Goal: Information Seeking & Learning: Learn about a topic

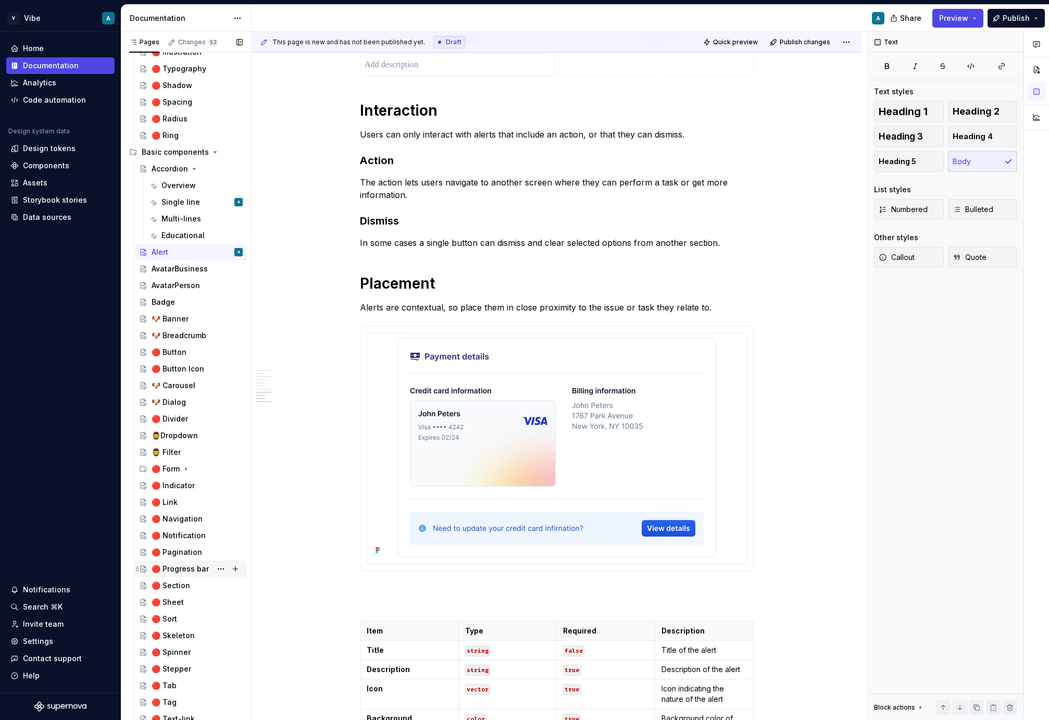
scroll to position [64, 0]
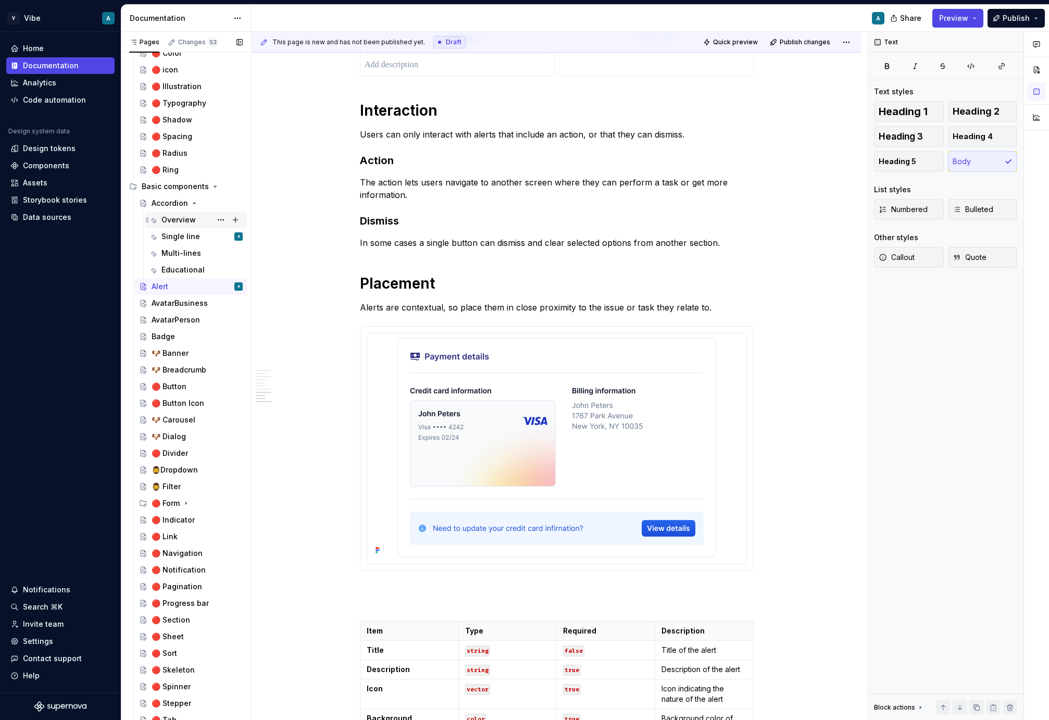
click at [186, 227] on div "Overview" at bounding box center [196, 220] width 102 height 17
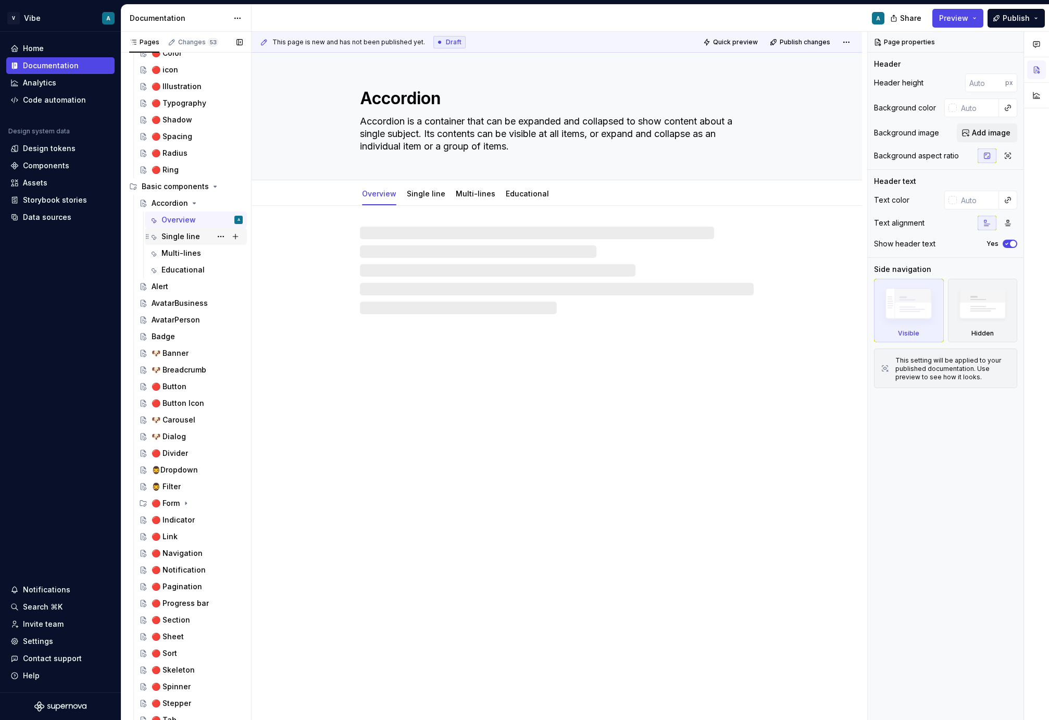
type textarea "*"
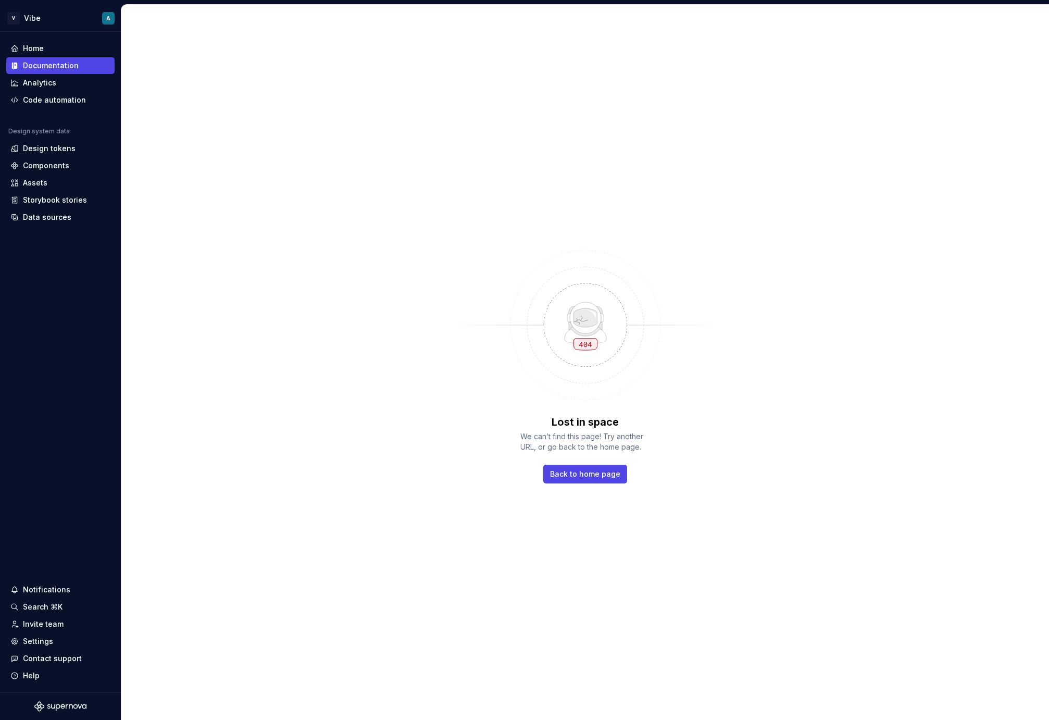
click at [182, 240] on div "Lost in space We can’t find this page! Try another URL, or go back to the home …" at bounding box center [585, 362] width 928 height 715
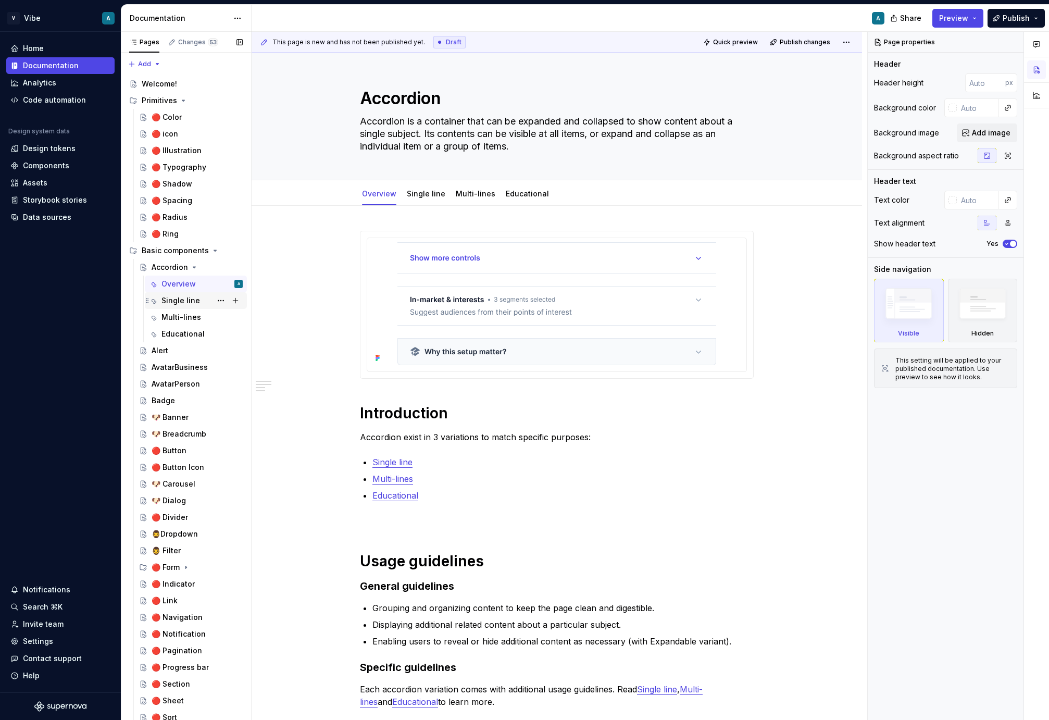
click at [176, 300] on div "Single line" at bounding box center [181, 300] width 39 height 10
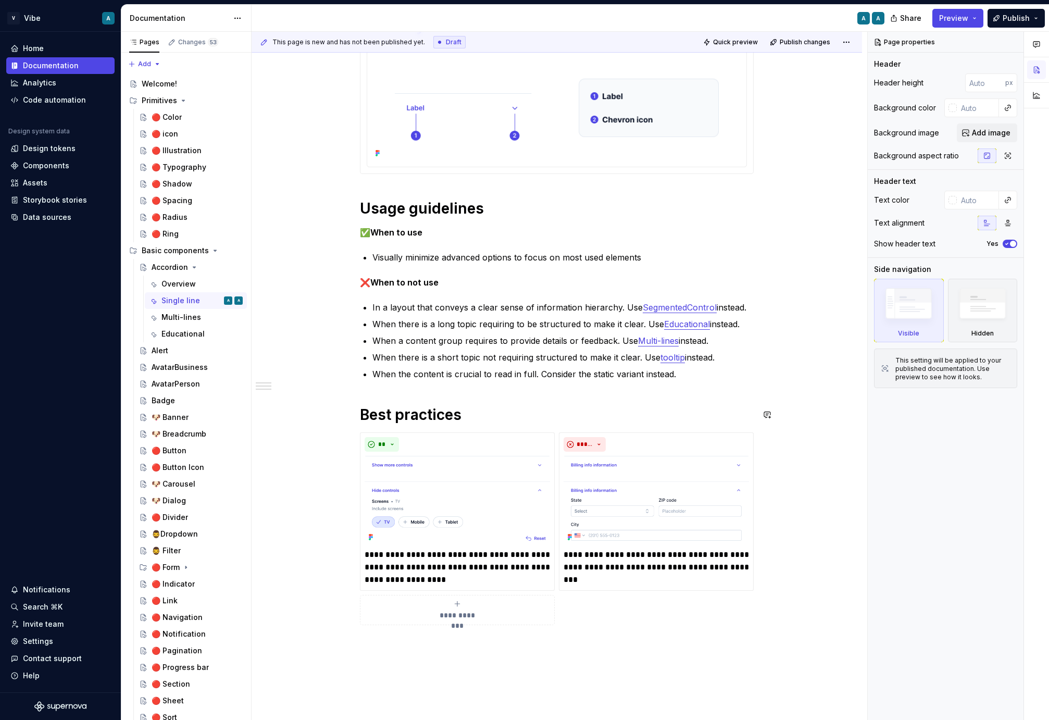
scroll to position [141, 0]
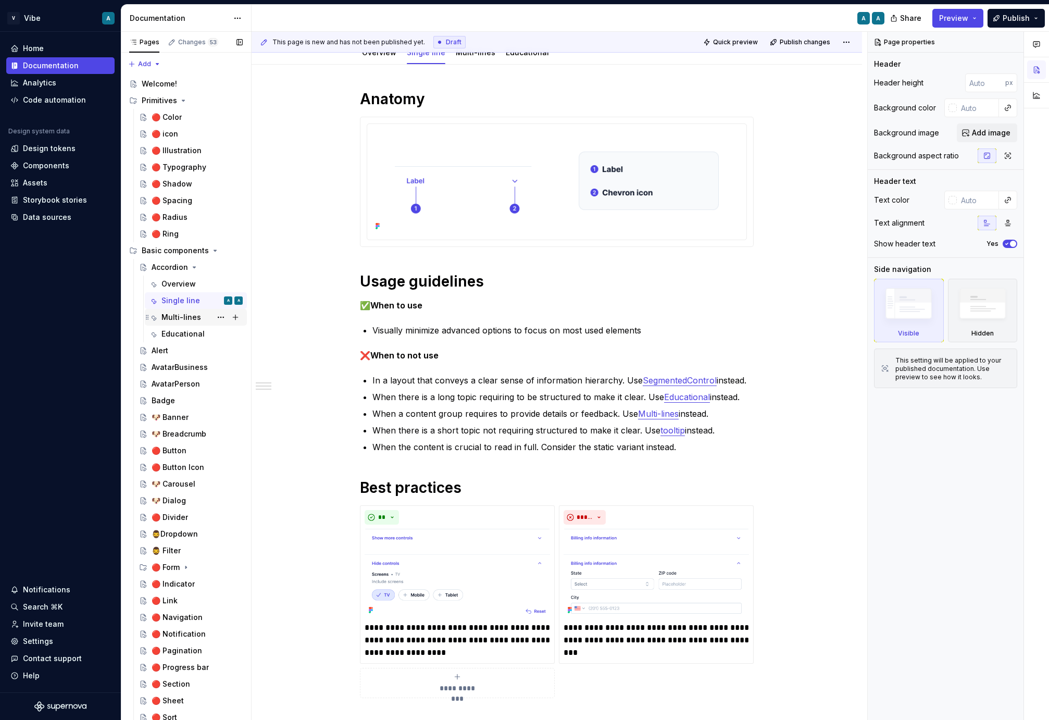
click at [182, 315] on div "Multi-lines" at bounding box center [182, 317] width 40 height 10
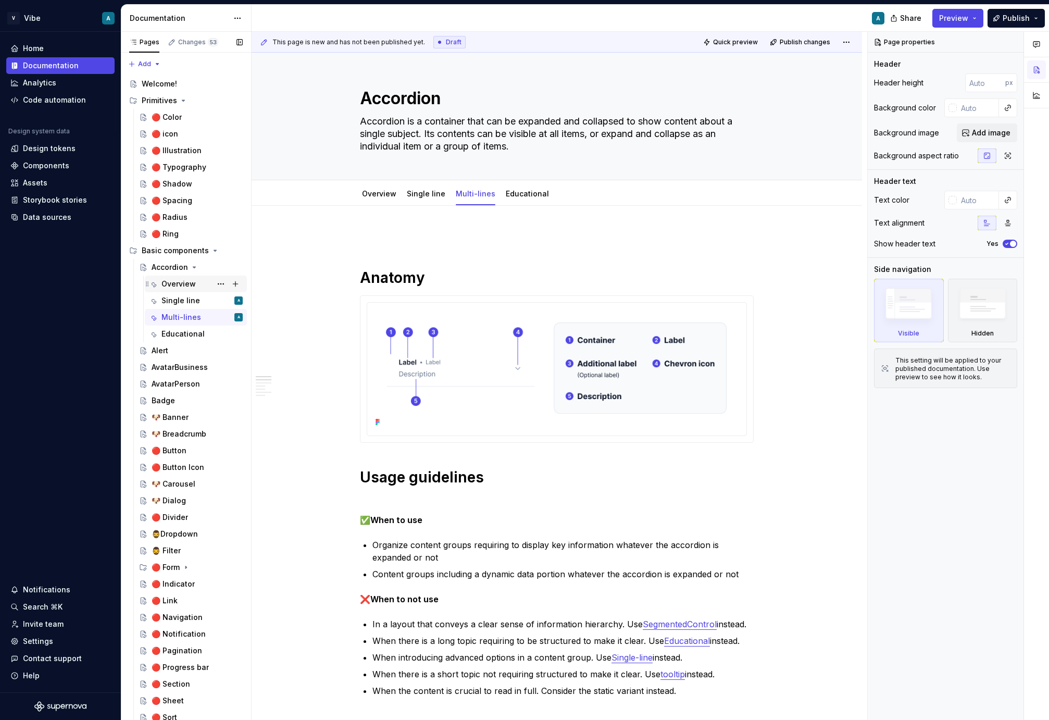
click at [176, 287] on div "Overview" at bounding box center [179, 284] width 34 height 10
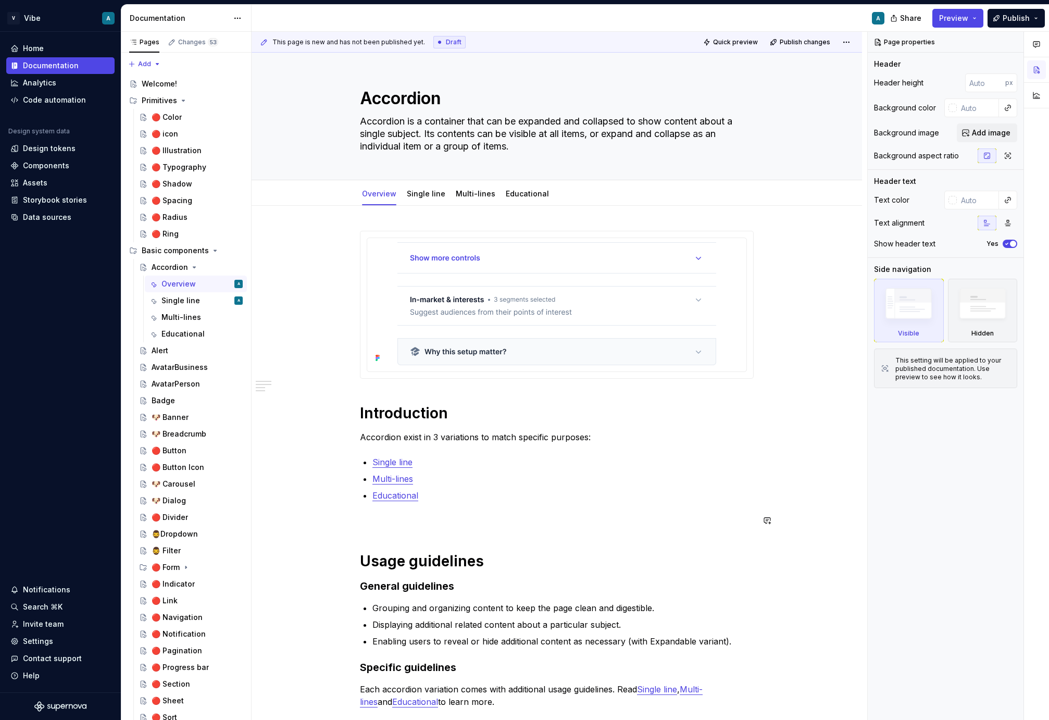
click at [410, 510] on div "Introduction Accordion exist in 3 variations to match specific purposes: Single…" at bounding box center [557, 479] width 394 height 496
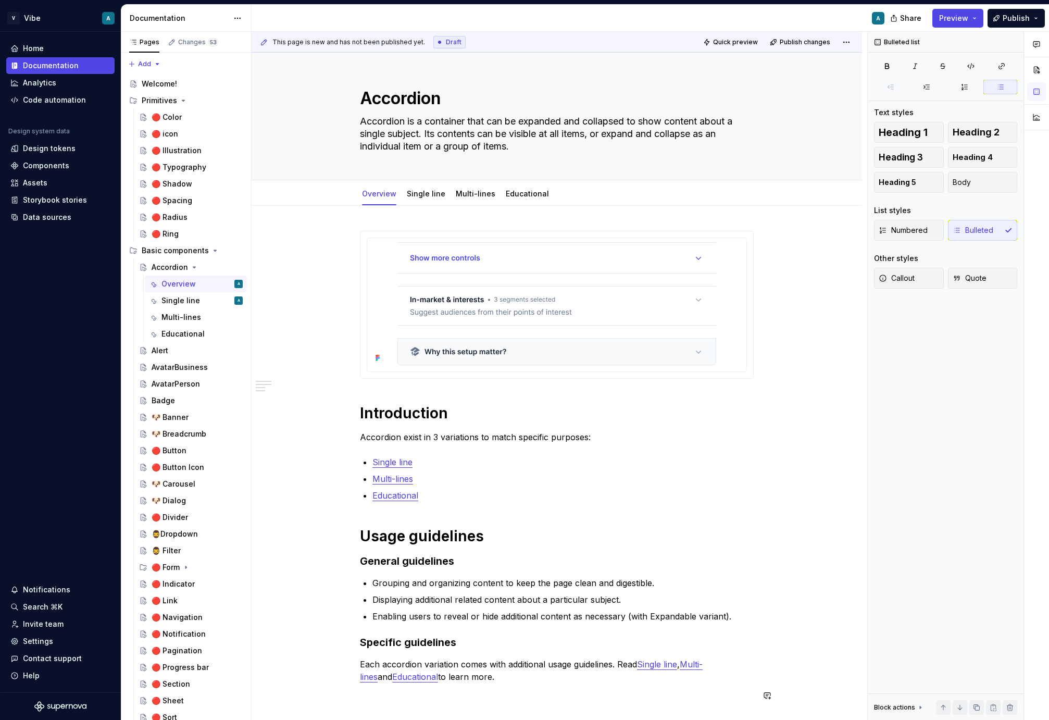
scroll to position [210, 0]
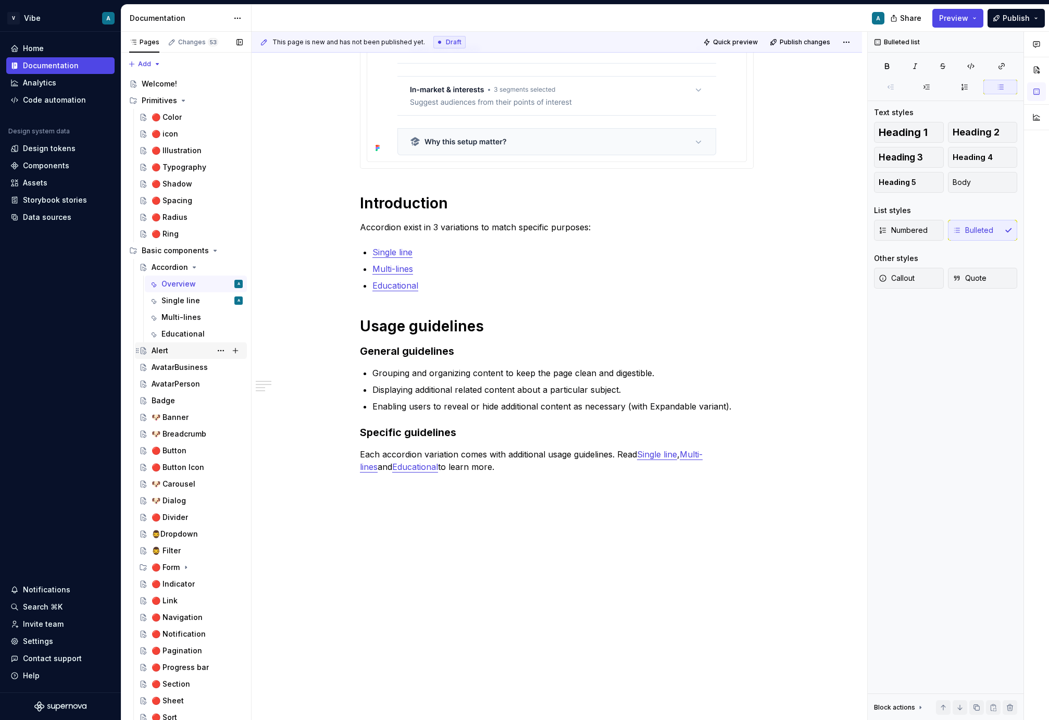
click at [176, 345] on div "Alert" at bounding box center [197, 350] width 91 height 15
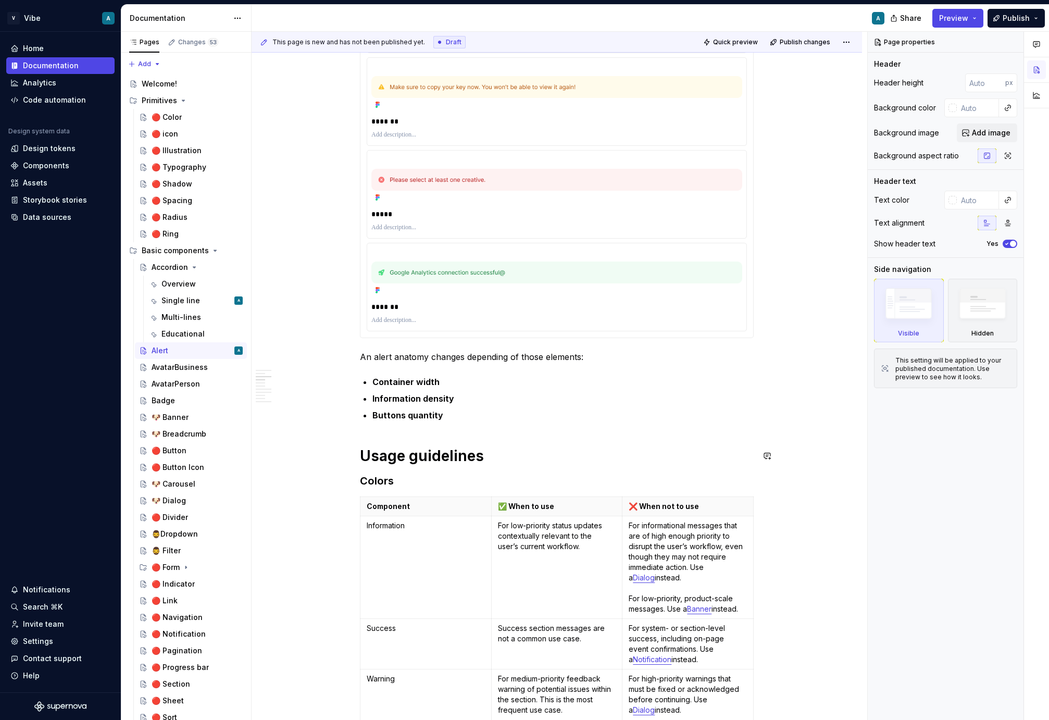
scroll to position [459, 0]
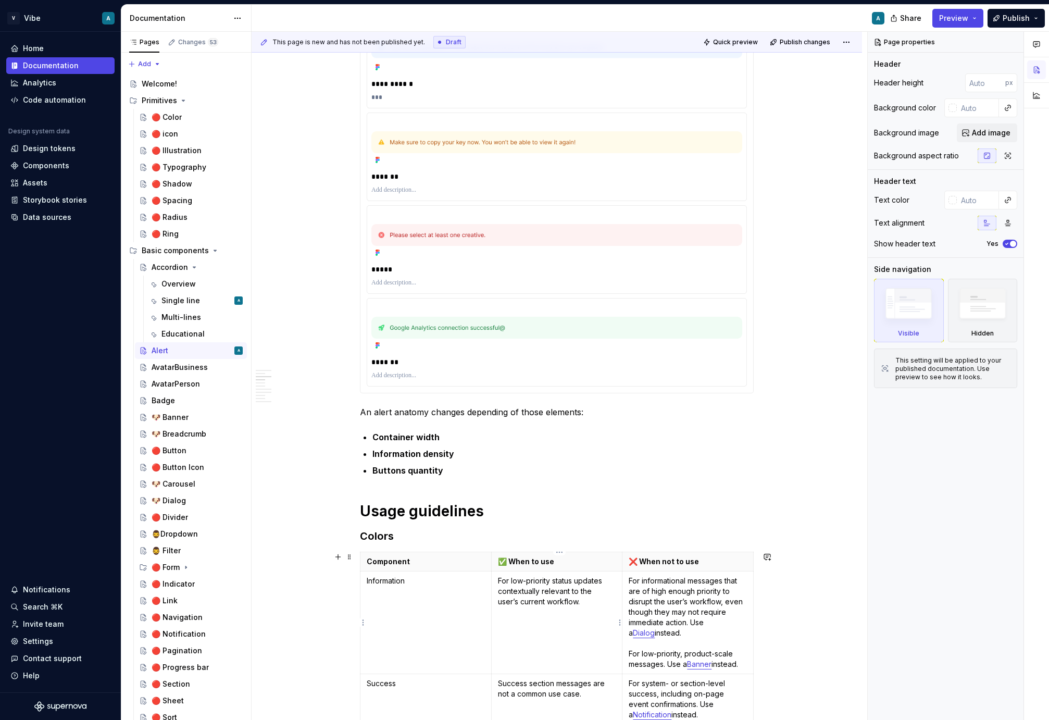
click at [552, 617] on td "For low-priority status updates contextually relevant to the user’s current wor…" at bounding box center [556, 623] width 131 height 103
type textarea "*"
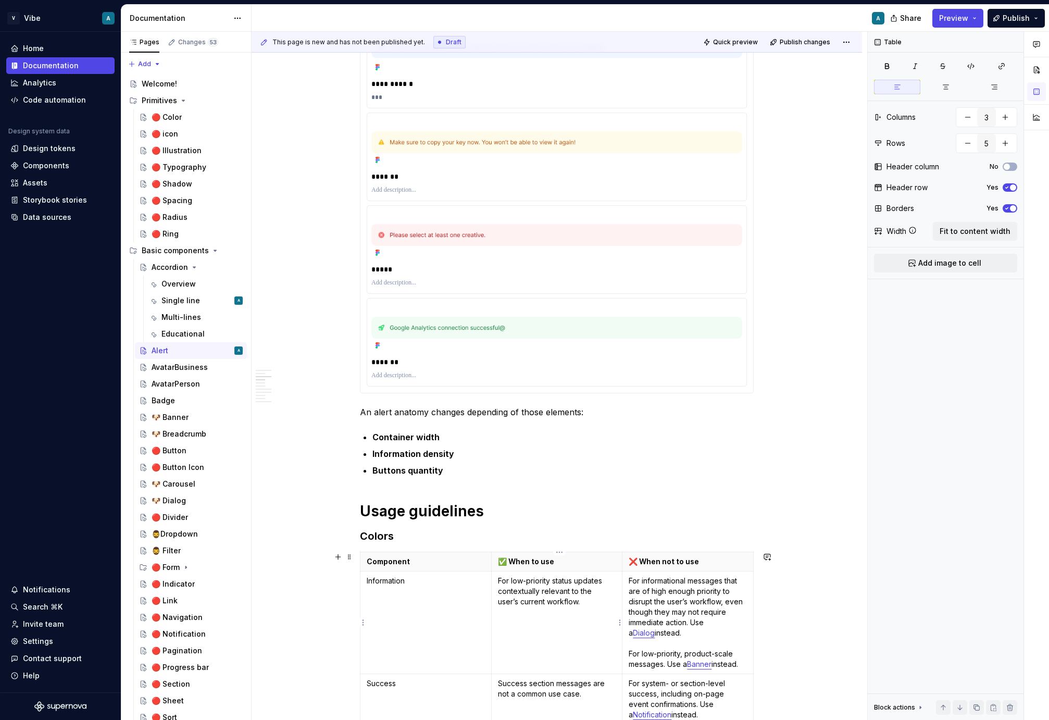
click at [552, 617] on td "For low-priority status updates contextually relevant to the user’s current wor…" at bounding box center [556, 623] width 131 height 103
click at [542, 598] on p "For low-priority status updates contextually relevant to the user’s current wor…" at bounding box center [557, 591] width 118 height 31
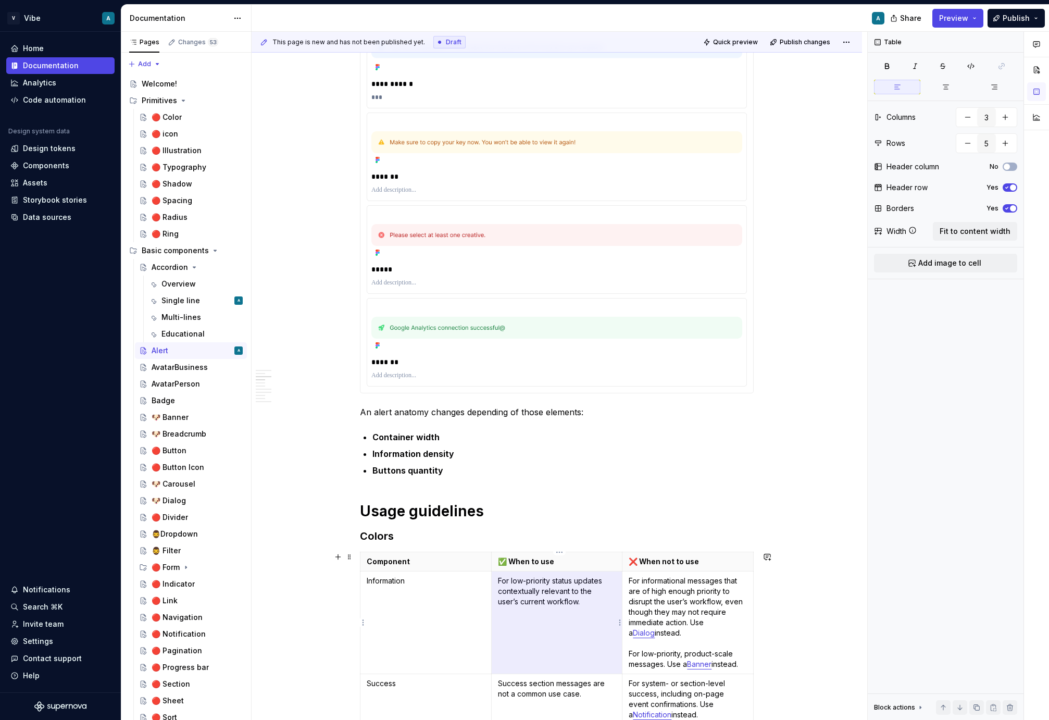
click at [543, 596] on p "For low-priority status updates contextually relevant to the user’s current wor…" at bounding box center [557, 591] width 118 height 31
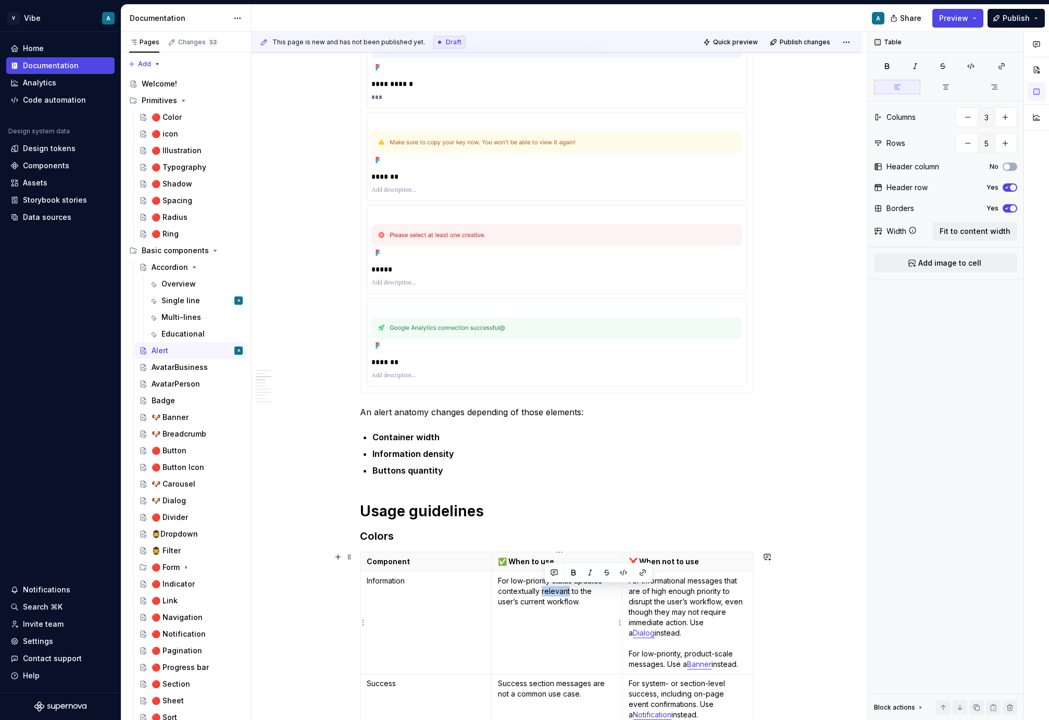
click at [560, 604] on p "For low-priority status updates contextually relevant to the user’s current wor…" at bounding box center [557, 591] width 118 height 31
drag, startPoint x: 560, startPoint y: 602, endPoint x: 498, endPoint y: 583, distance: 65.4
click at [498, 583] on td "For low-priority status updates contextually relevant to the user’s current wor…" at bounding box center [556, 623] width 131 height 103
copy p "For low-priority status updates contextually relevant to the user’s current wor…"
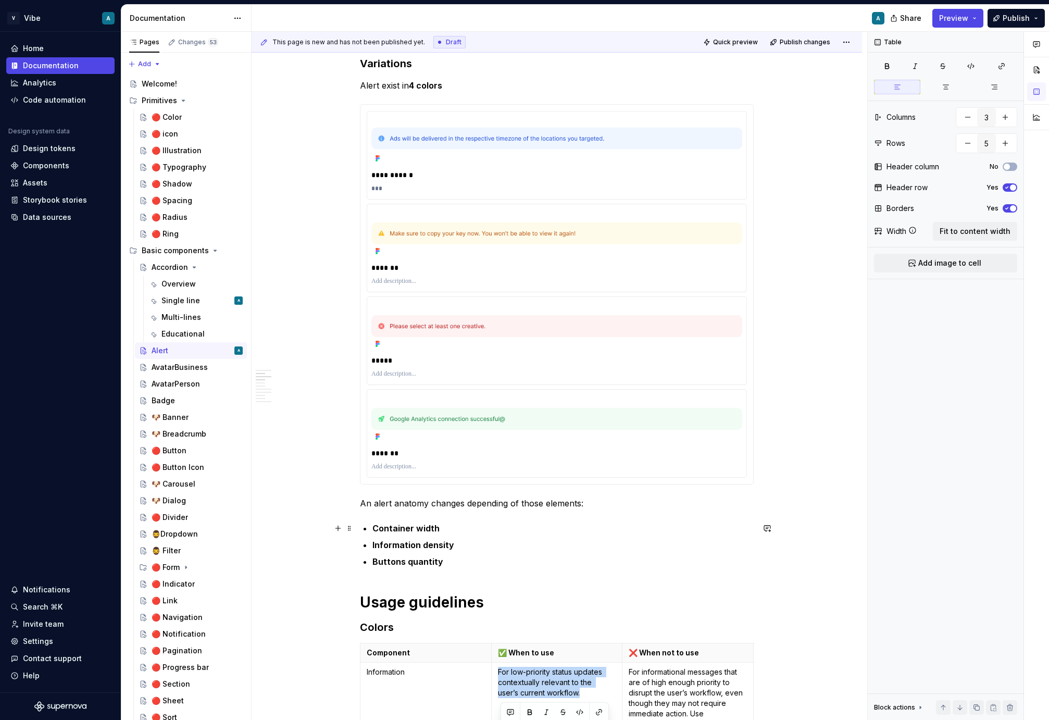
scroll to position [268, 0]
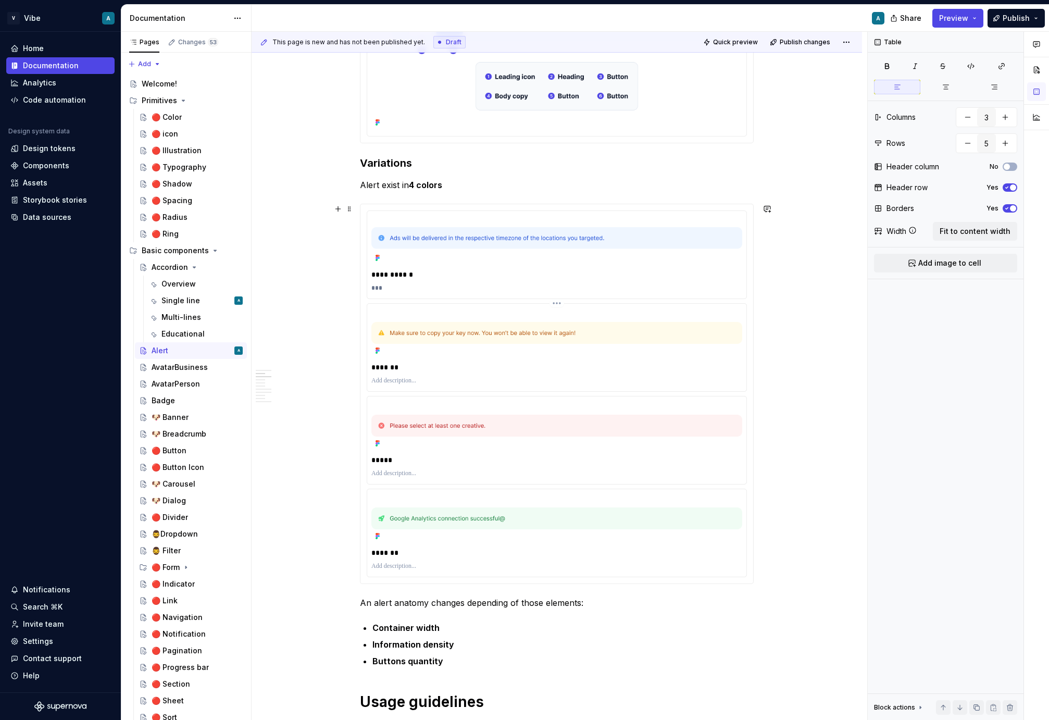
click at [412, 379] on p at bounding box center [557, 381] width 371 height 8
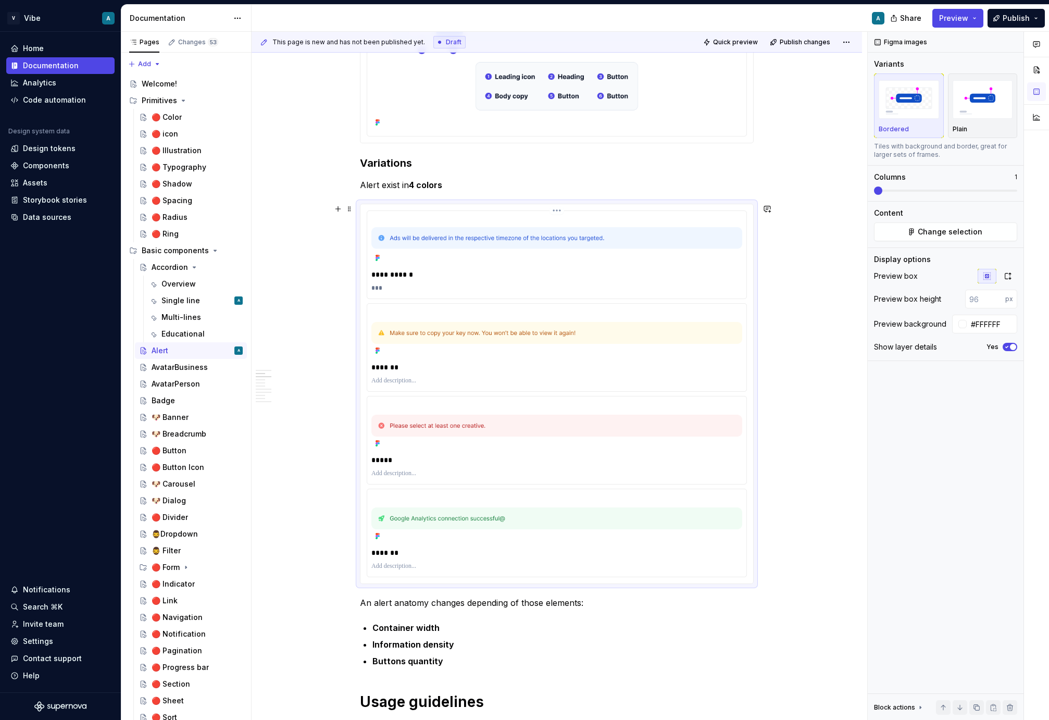
click at [379, 281] on div "**********" at bounding box center [557, 274] width 371 height 15
click at [380, 289] on p "***" at bounding box center [557, 288] width 371 height 8
click at [881, 422] on div "Figma images Variants Bordered Plain Tiles with background and border, great fo…" at bounding box center [946, 376] width 156 height 689
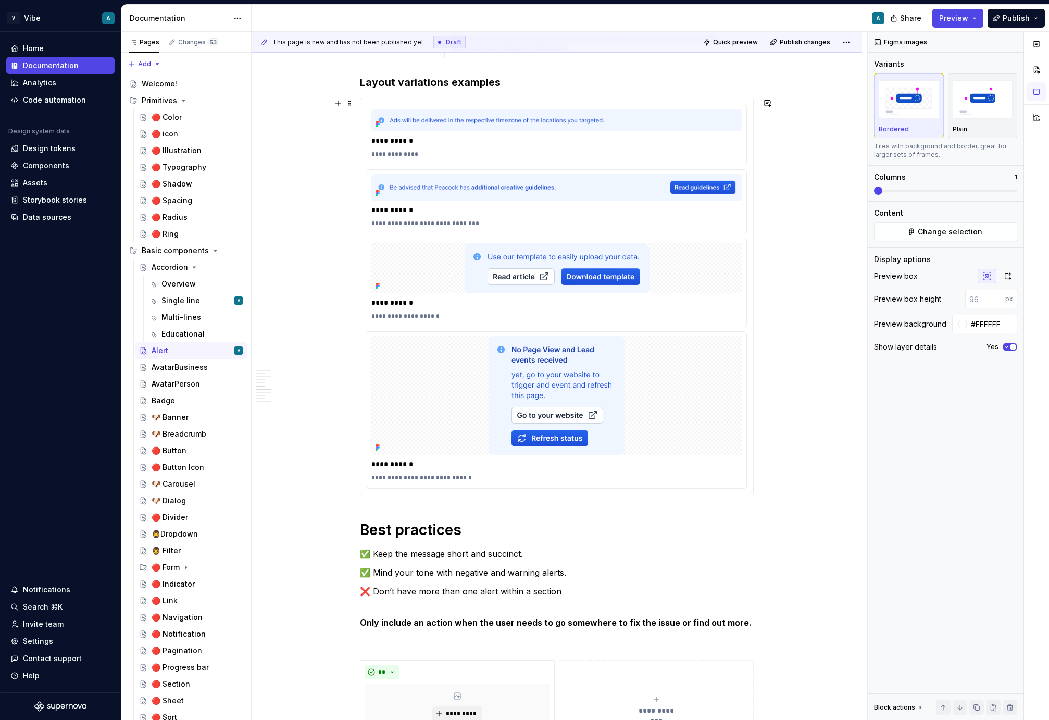
scroll to position [1567, 0]
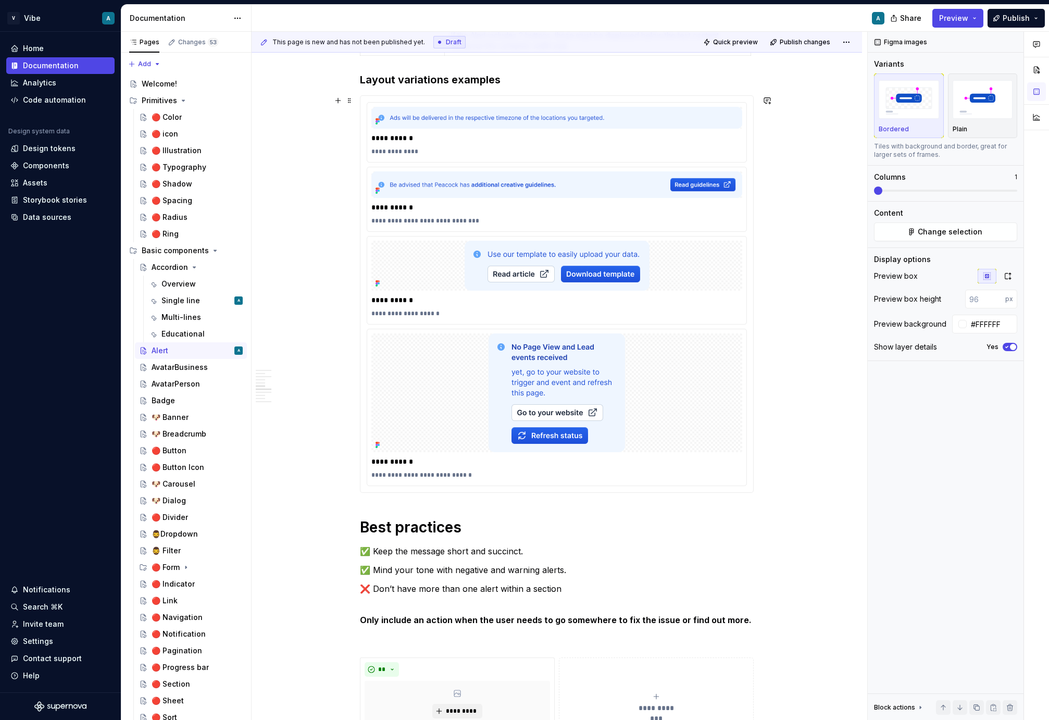
click at [754, 396] on div "**********" at bounding box center [557, 294] width 394 height 398
click at [735, 392] on div at bounding box center [557, 392] width 371 height 119
click at [983, 306] on input "text" at bounding box center [991, 299] width 53 height 19
type input "#FFFFFF"
click at [823, 373] on div "**********" at bounding box center [557, 179] width 611 height 3137
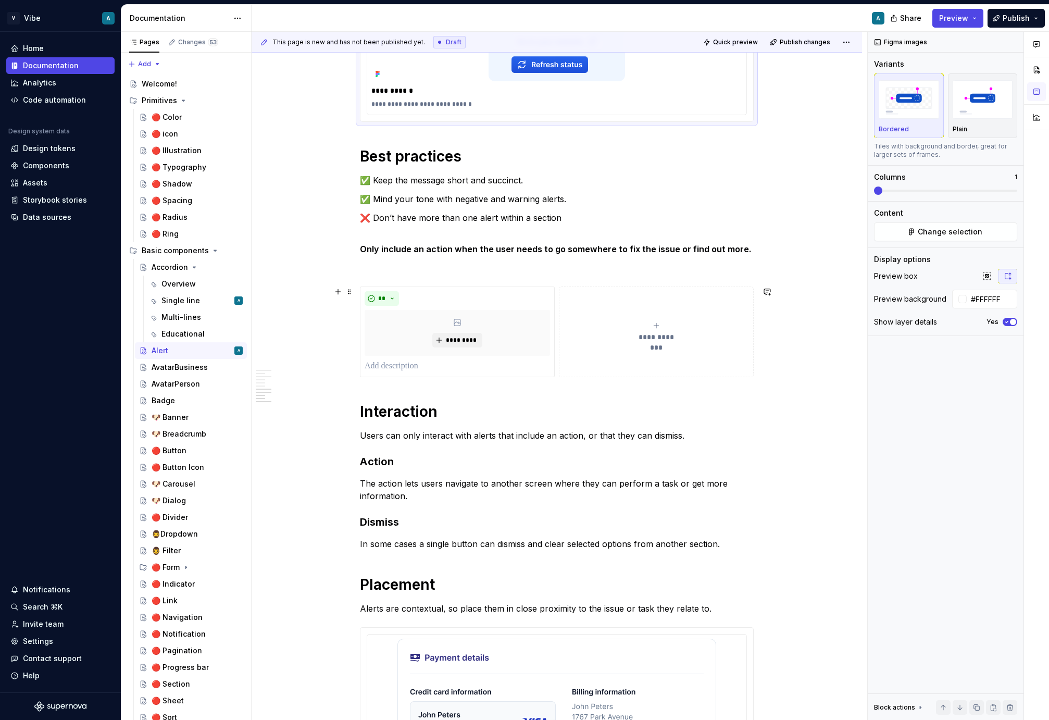
scroll to position [1940, 0]
type textarea "*"
click at [598, 543] on p "In some cases a single button can dismiss and clear selected options from anoth…" at bounding box center [557, 542] width 394 height 13
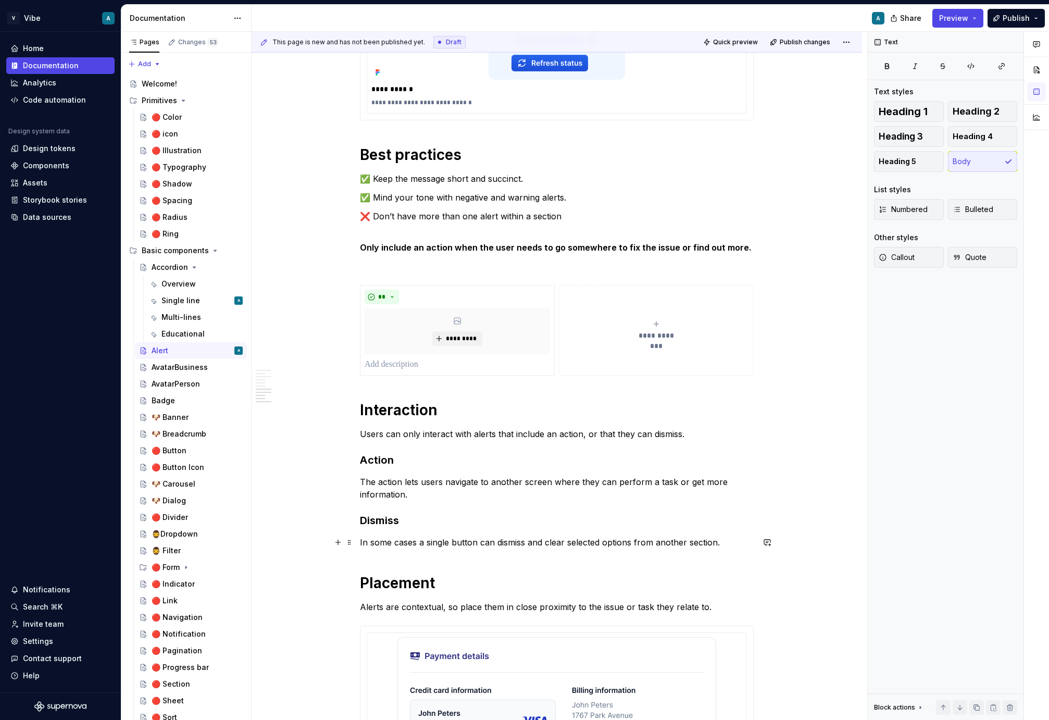
click at [613, 544] on p "In some cases a single button can dismiss and clear selected options from anoth…" at bounding box center [557, 542] width 394 height 13
click at [613, 542] on p "In some cases a single button can dismiss and clear selected options from anoth…" at bounding box center [557, 542] width 394 height 13
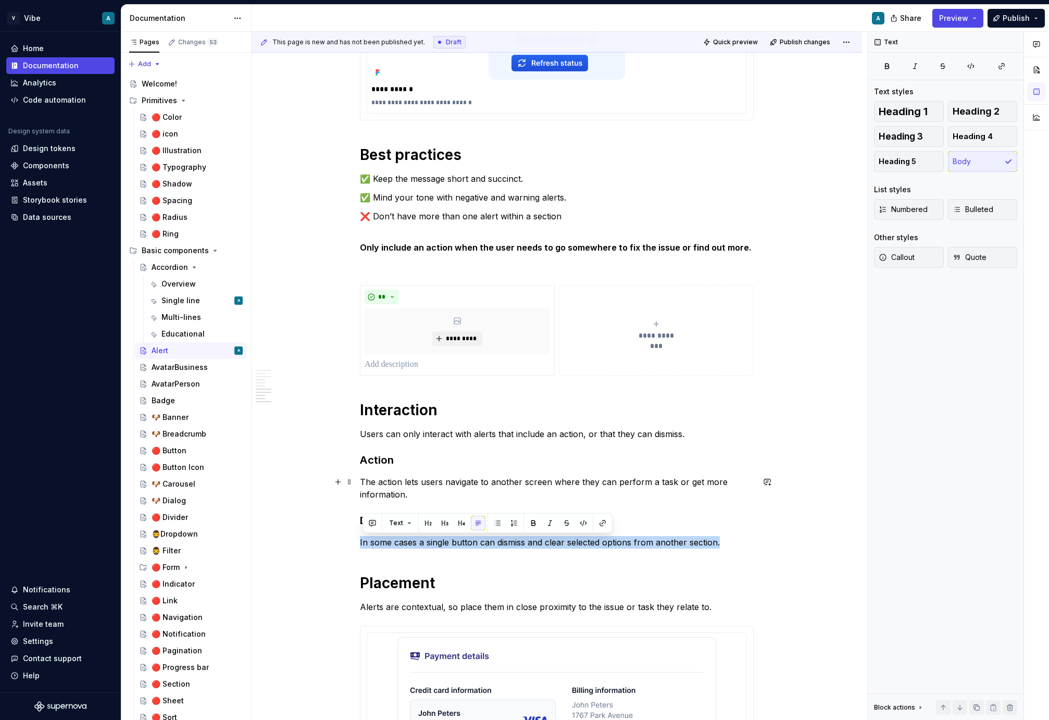
click at [383, 484] on p "The action lets users navigate to another screen where they can perform a task …" at bounding box center [557, 488] width 394 height 25
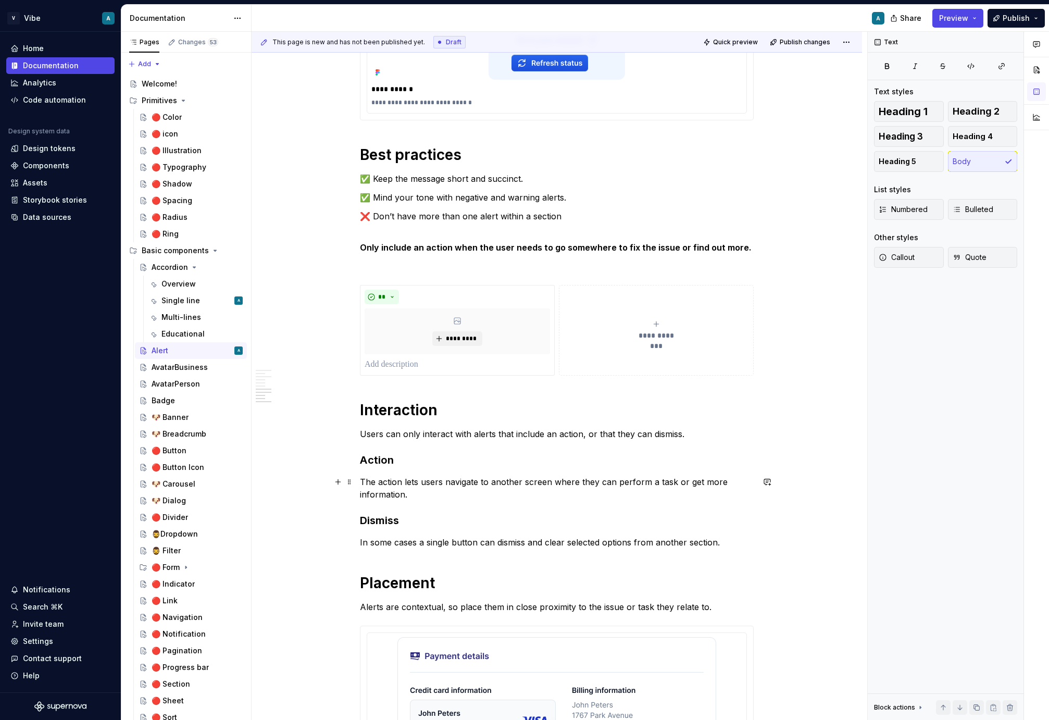
click at [403, 480] on p "The action lets users navigate to another screen where they can perform a task …" at bounding box center [557, 488] width 394 height 25
click at [453, 480] on p "The action buttons lets users navigate to another screen where they can perform…" at bounding box center [557, 488] width 394 height 25
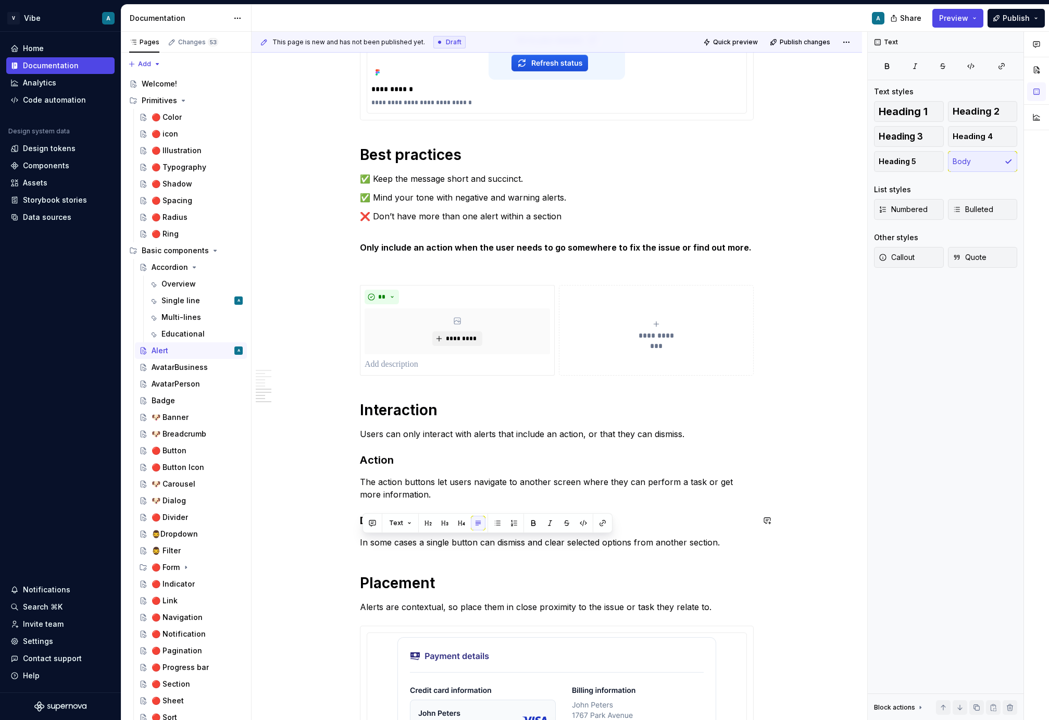
click at [560, 543] on p "In some cases a single button can dismiss and clear selected options from anoth…" at bounding box center [557, 542] width 394 height 13
click at [447, 483] on p "The action buttons let users navigate to another screen where they can perform …" at bounding box center [557, 488] width 394 height 25
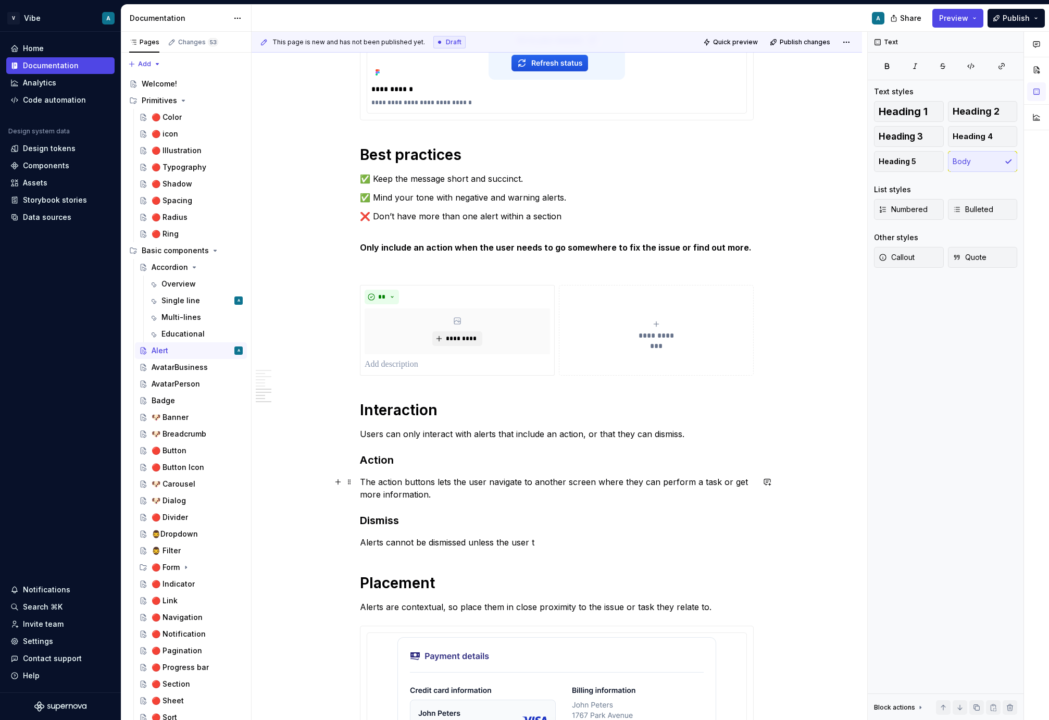
click at [514, 483] on p "The action buttons lets the user navigate to another screen where they can perf…" at bounding box center [557, 488] width 394 height 25
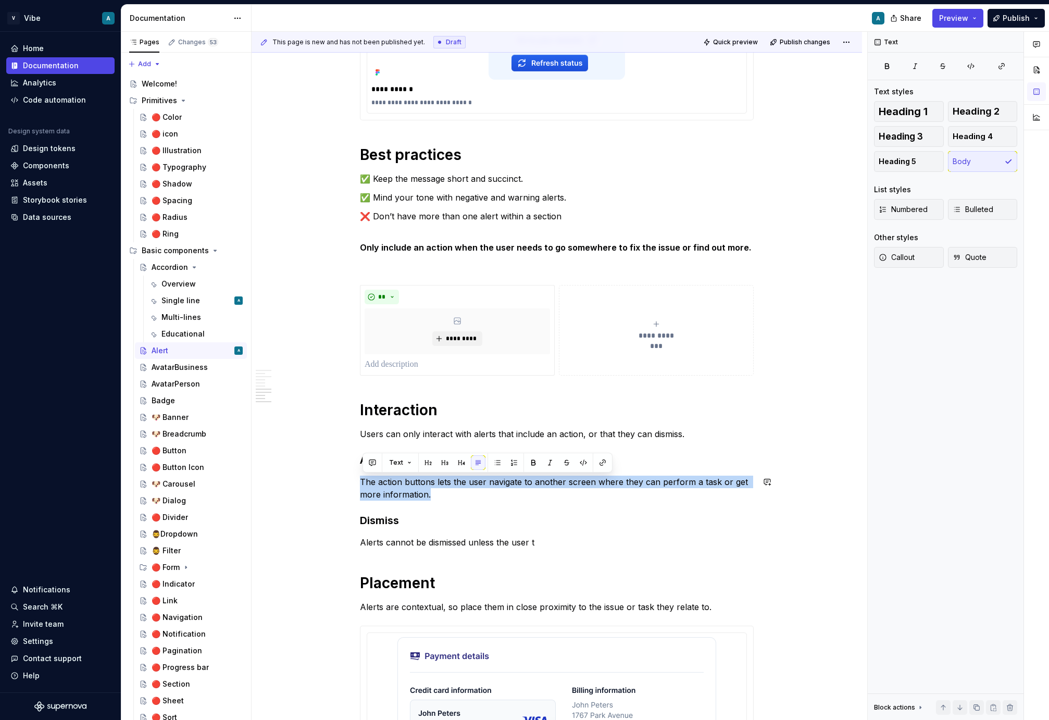
copy p "The action buttons lets the user navigate to another screen where they can perf…"
click at [619, 523] on h3 "Dismiss" at bounding box center [557, 520] width 394 height 15
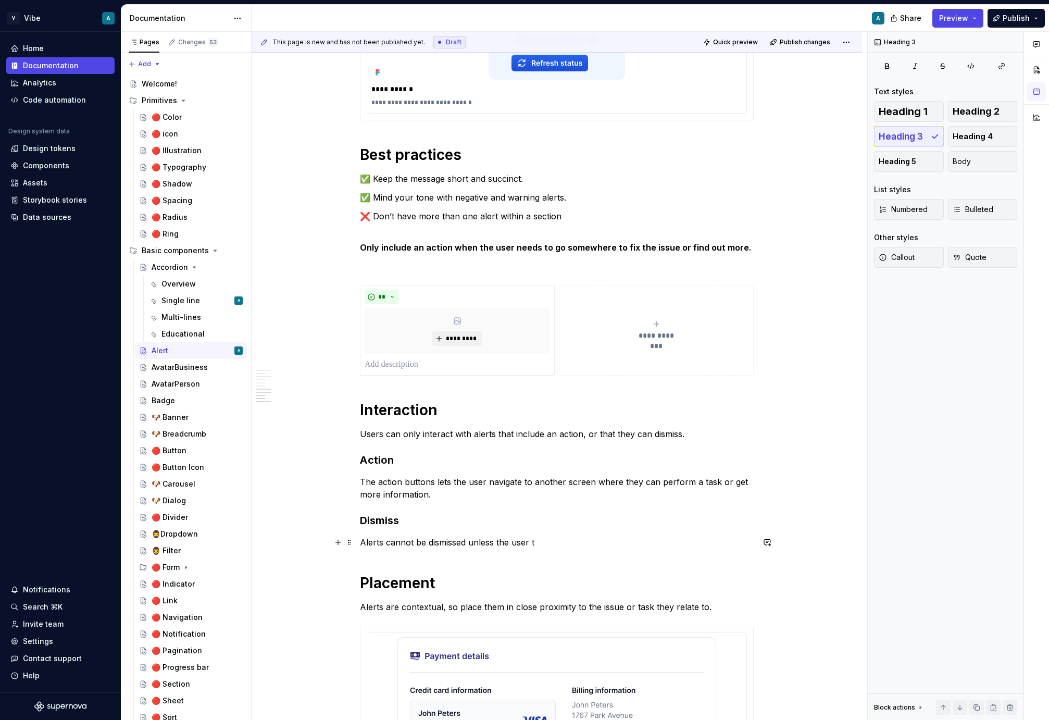
click at [561, 548] on p "Alerts cannot be dismissed unless the user t" at bounding box center [557, 542] width 394 height 13
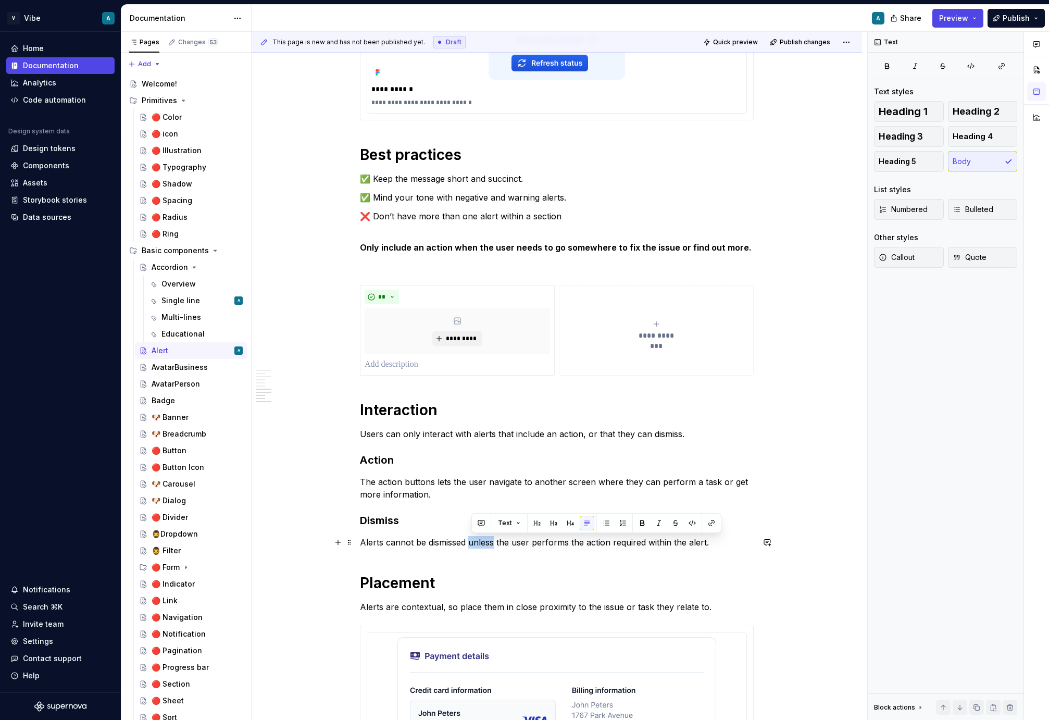
drag, startPoint x: 497, startPoint y: 543, endPoint x: 473, endPoint y: 545, distance: 24.6
click at [473, 545] on p "Alerts cannot be dismissed unless the user performs the action required within …" at bounding box center [557, 542] width 394 height 13
click at [563, 545] on p "Alerts cannot be dismissed unless the user performs the action required within …" at bounding box center [557, 542] width 394 height 13
click at [552, 543] on p "Alerts cannot be dismissed unless the user performs the action required within …" at bounding box center [557, 542] width 394 height 13
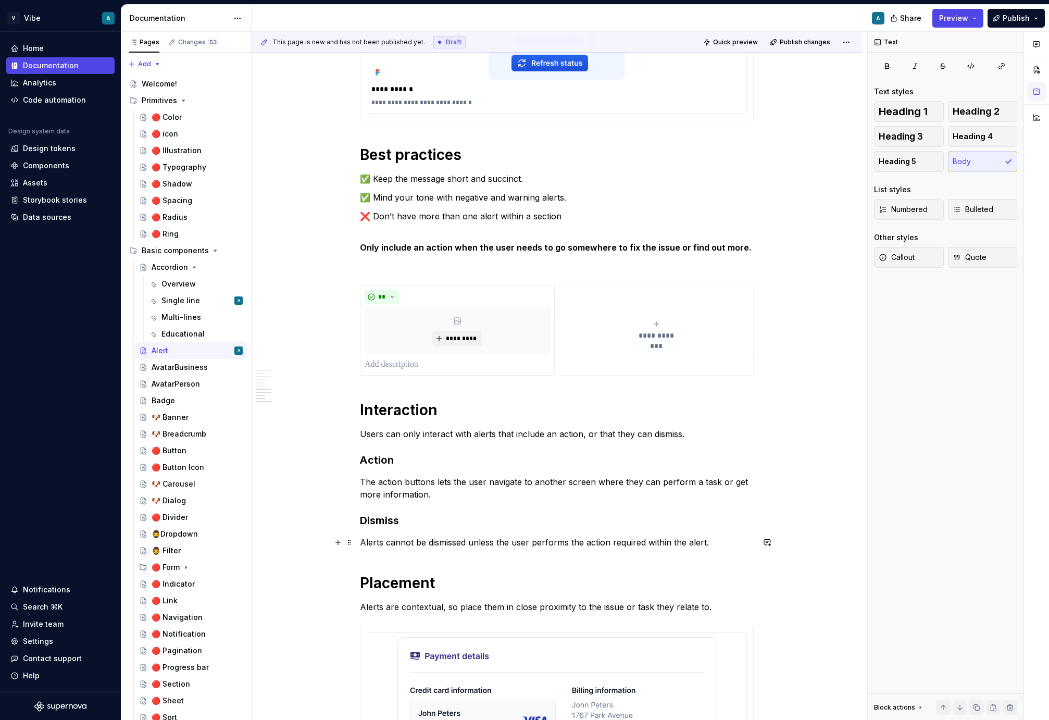
click at [552, 543] on p "Alerts cannot be dismissed unless the user performs the action required within …" at bounding box center [557, 542] width 394 height 13
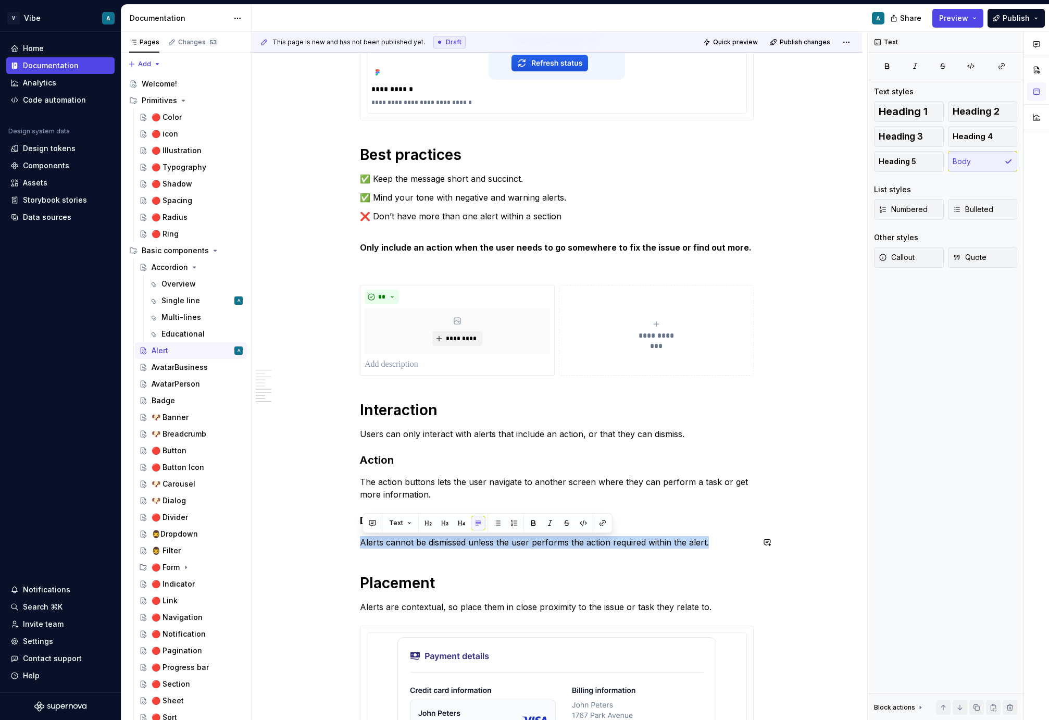
copy p "Alerts cannot be dismissed unless the user performs the action required within …"
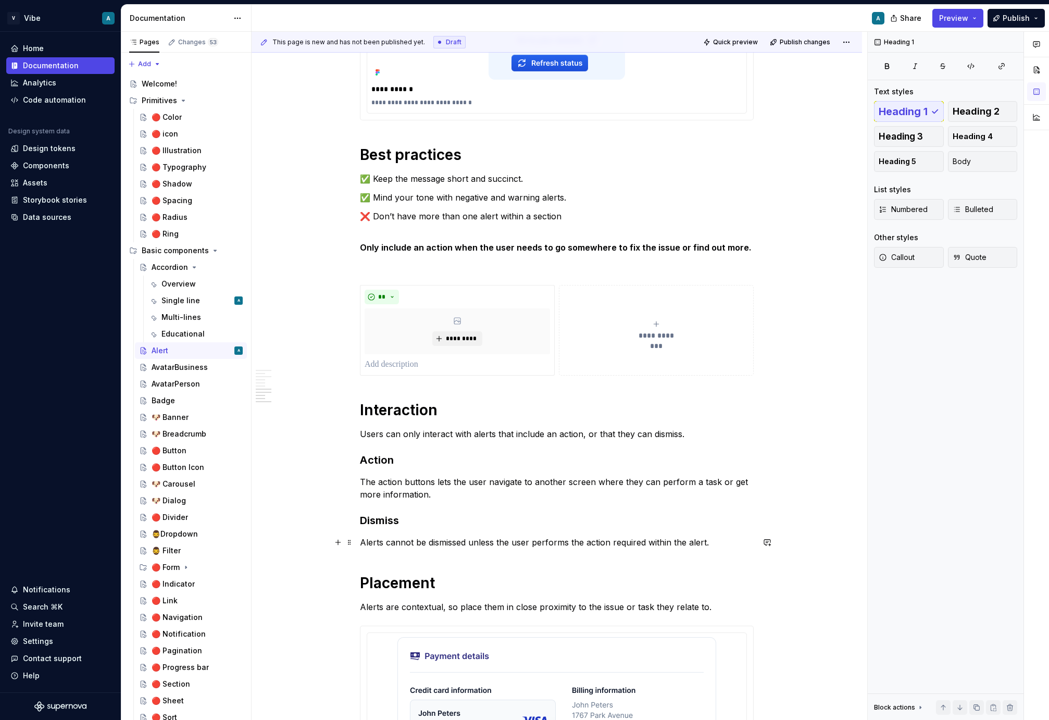
click at [364, 542] on p "Alerts cannot be dismissed unless the user performs the action required within …" at bounding box center [557, 542] width 394 height 13
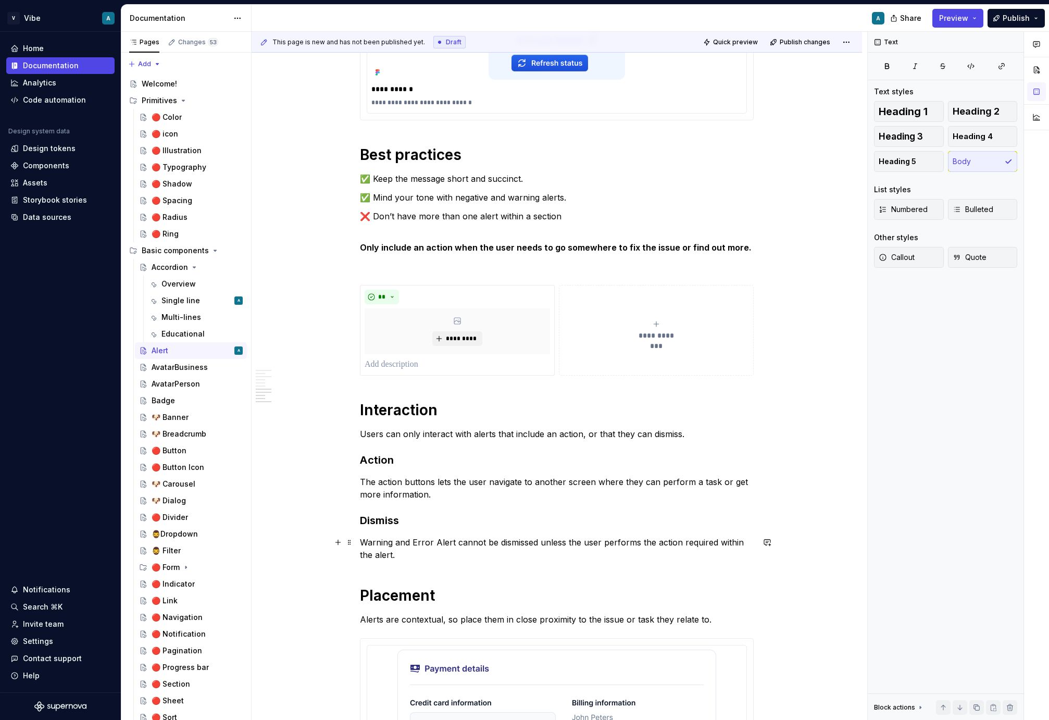
click at [431, 539] on p "Warning and Error Alert cannot be dismissed unless the user performs the action…" at bounding box center [557, 548] width 394 height 25
click at [462, 560] on p "Warning and Error variation of the Alert cannot be dismissed unless the user pe…" at bounding box center [557, 548] width 394 height 25
click at [699, 543] on p "Warning and Error variation of the Alert cannot be dismissed unless the user pe…" at bounding box center [557, 548] width 394 height 25
drag, startPoint x: 702, startPoint y: 539, endPoint x: 722, endPoint y: 540, distance: 19.9
click at [722, 540] on p "Warning and Error variation of the Alert cannot be dismissed unless the user pe…" at bounding box center [557, 548] width 394 height 25
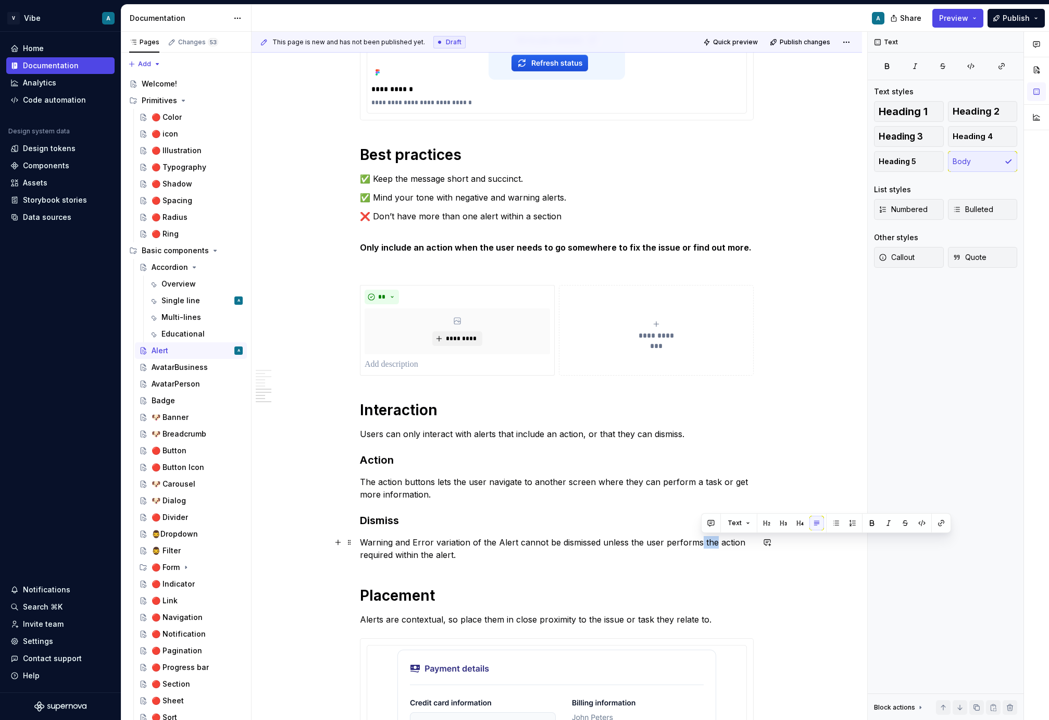
drag, startPoint x: 716, startPoint y: 542, endPoint x: 702, endPoint y: 543, distance: 14.6
click at [702, 543] on p "Warning and Error variation of the Alert cannot be dismissed unless the user pe…" at bounding box center [557, 548] width 394 height 25
click at [725, 542] on p "Warning and Error variation of the Alert cannot be dismissed unless the user pe…" at bounding box center [557, 548] width 394 height 25
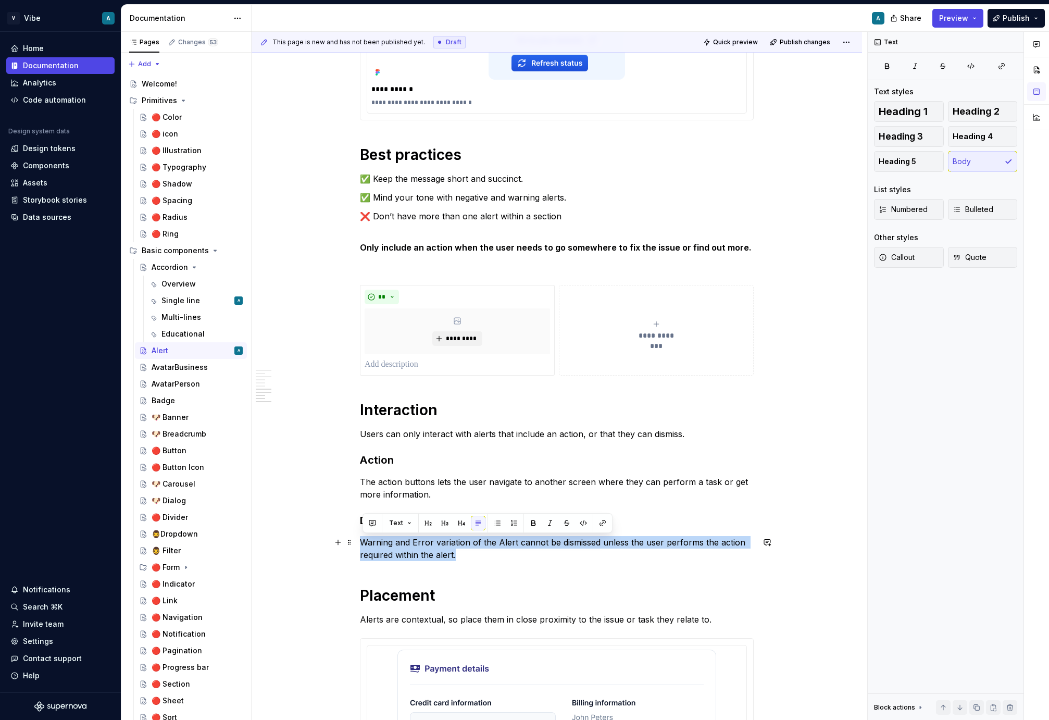
drag, startPoint x: 456, startPoint y: 560, endPoint x: 357, endPoint y: 544, distance: 100.3
copy p "Warning and Error variation of the Alert cannot be dismissed unless the user pe…"
click at [440, 554] on p "Warning and Error variation of the Alert cannot be dismissed unless the user pe…" at bounding box center [557, 548] width 394 height 25
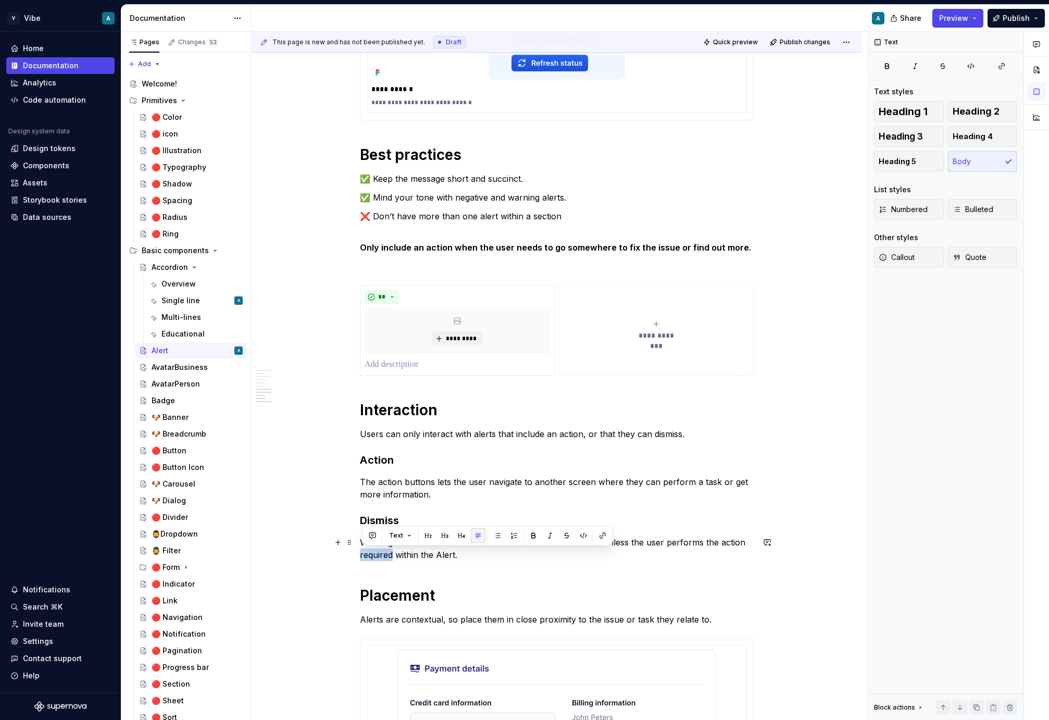
drag, startPoint x: 396, startPoint y: 557, endPoint x: 363, endPoint y: 556, distance: 32.8
click at [363, 556] on p "Warning and Error variation of the Alert cannot be dismissed unless the user pe…" at bounding box center [557, 548] width 394 height 25
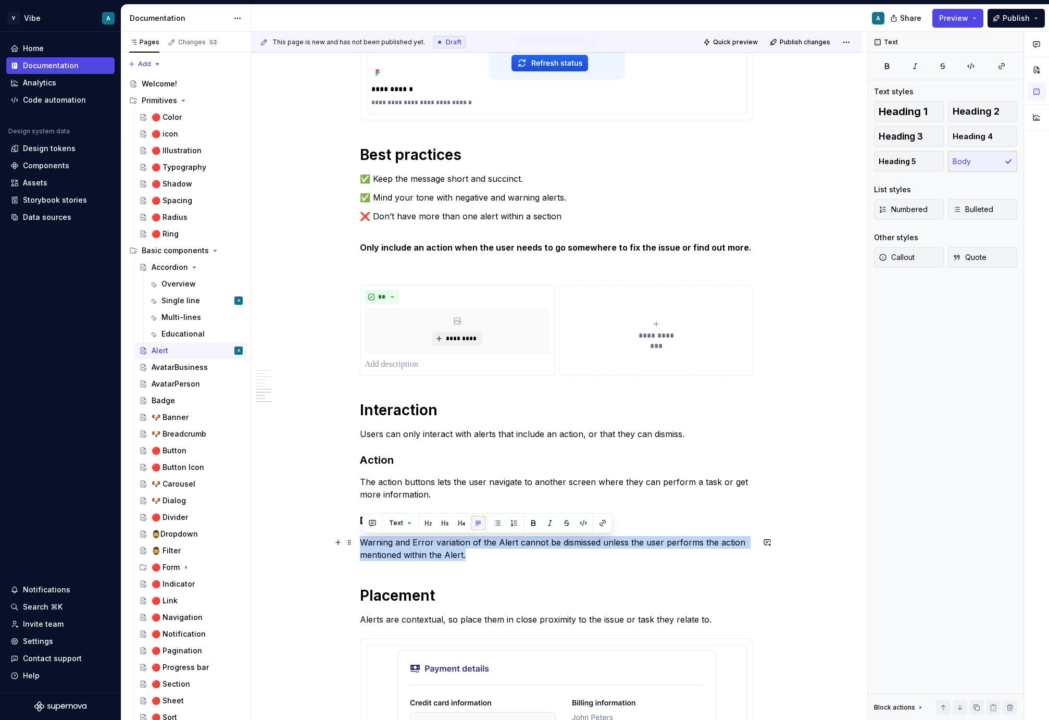
drag, startPoint x: 470, startPoint y: 559, endPoint x: 363, endPoint y: 542, distance: 107.7
click at [363, 542] on p "Warning and Error variation of the Alert cannot be dismissed unless the user pe…" at bounding box center [557, 548] width 394 height 25
copy p "Warning and Error variation of the Alert cannot be dismissed unless the user pe…"
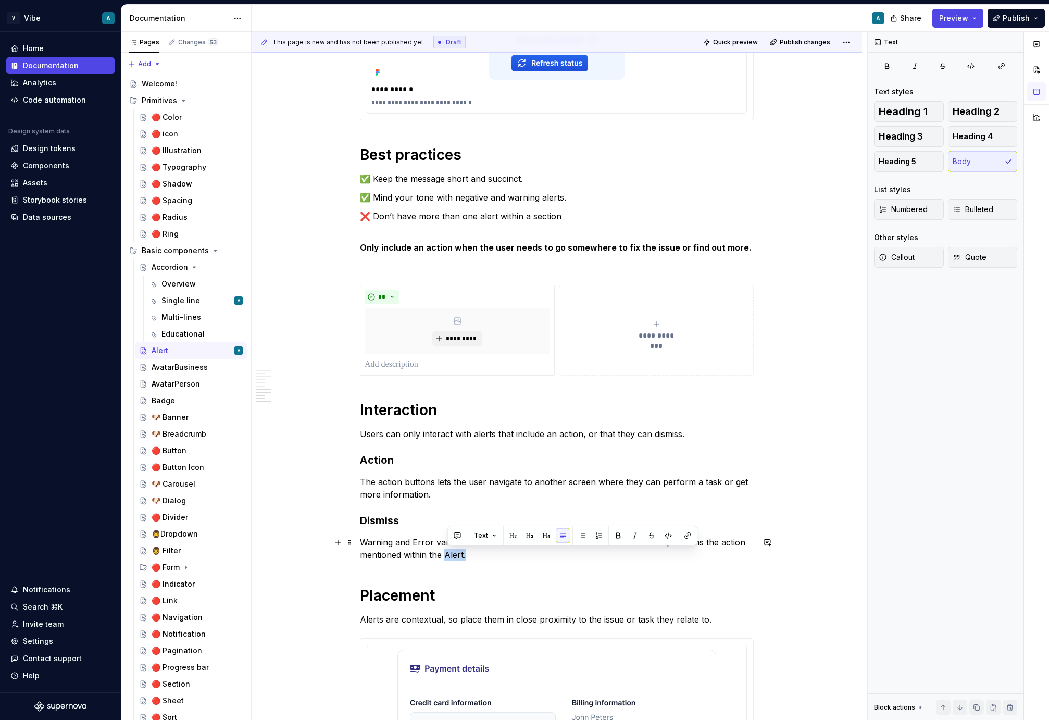
drag, startPoint x: 480, startPoint y: 554, endPoint x: 447, endPoint y: 556, distance: 32.9
click at [447, 556] on p "Warning and Error variation of the Alert cannot be dismissed unless the user pe…" at bounding box center [557, 548] width 394 height 25
click at [407, 547] on p "Warning and Error variation of the Alert cannot be dismissed unless the user pe…" at bounding box center [557, 548] width 394 height 25
drag, startPoint x: 518, startPoint y: 542, endPoint x: 471, endPoint y: 540, distance: 46.9
click at [471, 540] on p "Warning and Error variation of the Alert cannot be dismissed unless the user pe…" at bounding box center [557, 548] width 394 height 25
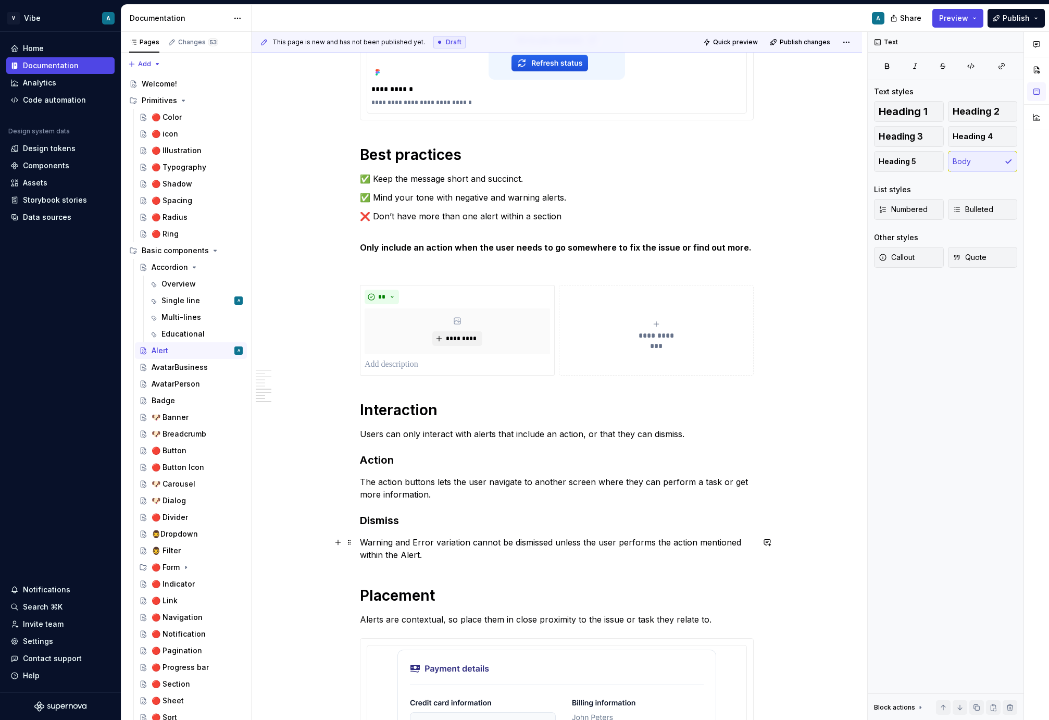
click at [430, 555] on p "Warning and Error variation cannot be dismissed unless the user performs the ac…" at bounding box center [557, 548] width 394 height 25
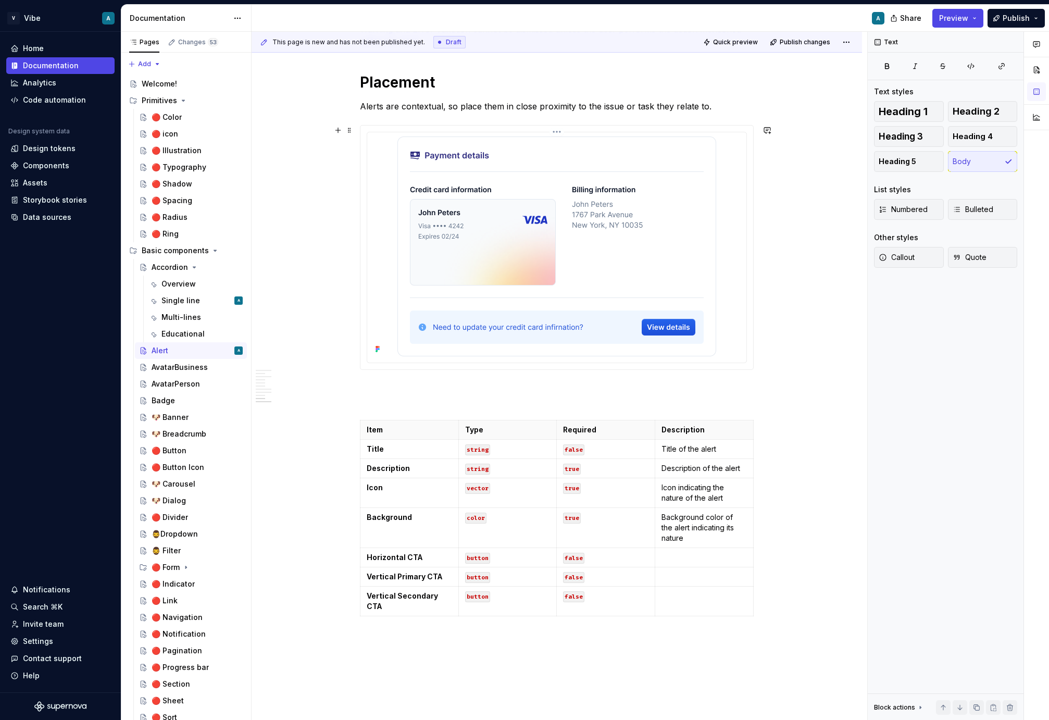
scroll to position [2393, 0]
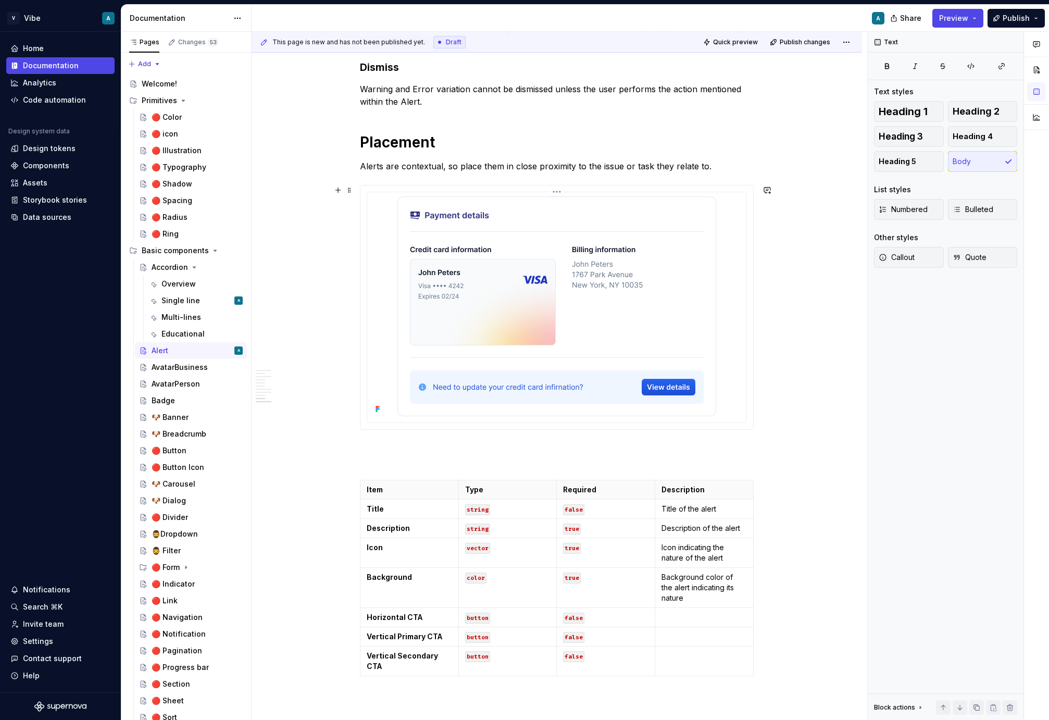
click at [638, 218] on img at bounding box center [557, 306] width 319 height 220
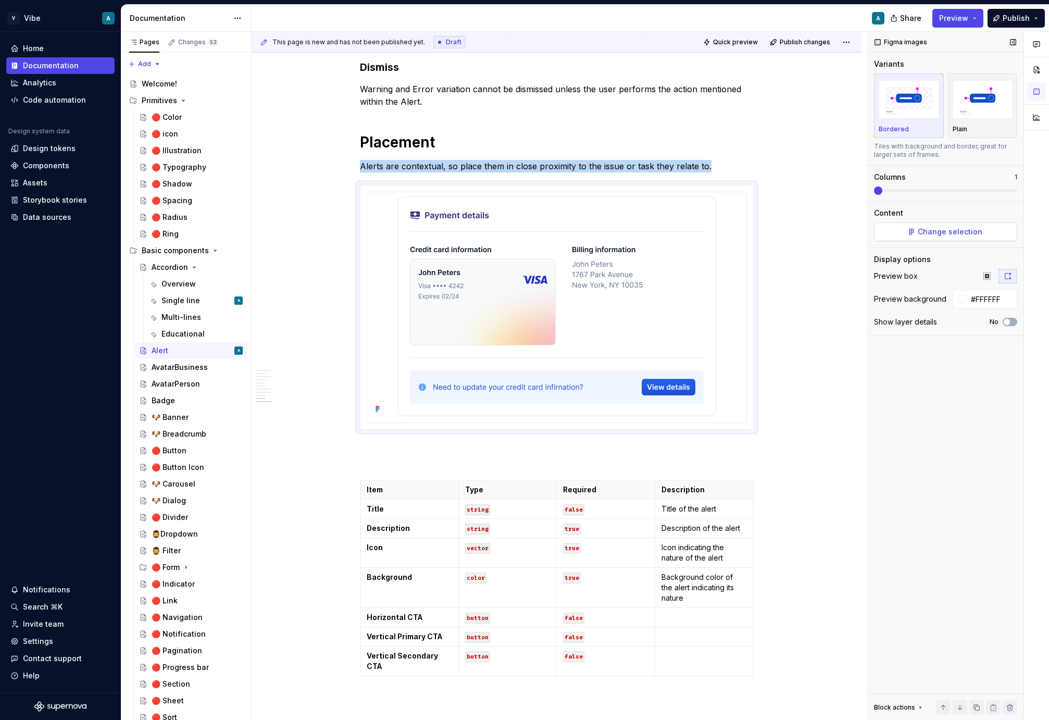
click at [924, 232] on span "Change selection" at bounding box center [950, 232] width 65 height 10
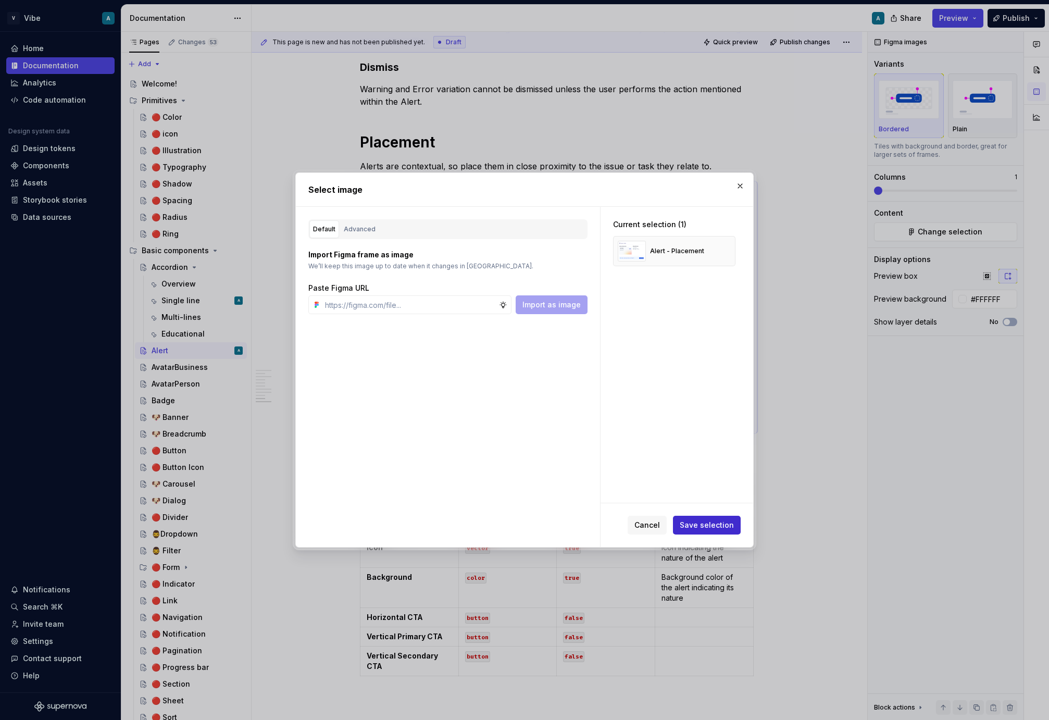
click at [701, 527] on span "Save selection" at bounding box center [707, 525] width 54 height 10
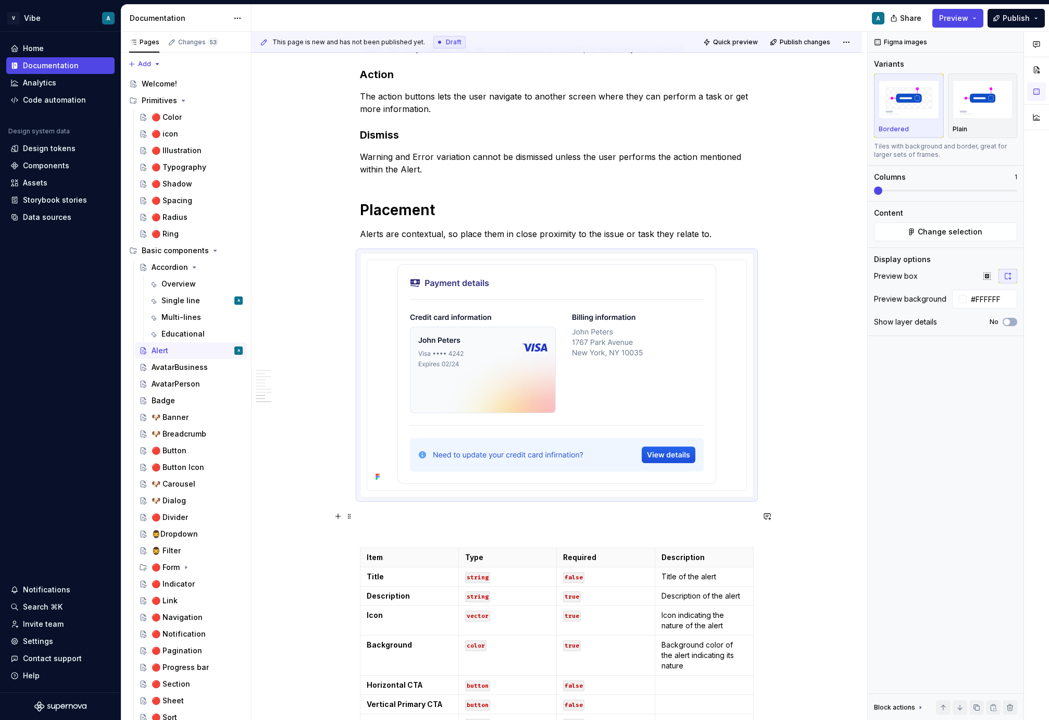
scroll to position [2325, 0]
click at [484, 584] on code "string" at bounding box center [477, 578] width 25 height 11
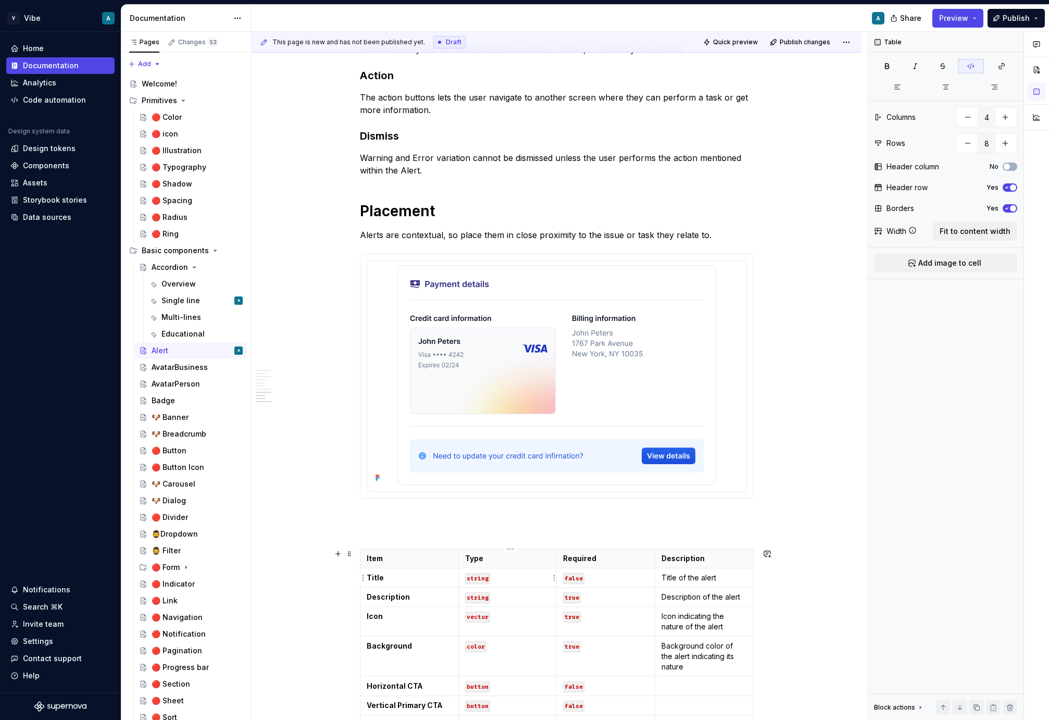
click at [484, 584] on code "string" at bounding box center [477, 578] width 25 height 11
click at [483, 574] on code "string" at bounding box center [477, 578] width 25 height 11
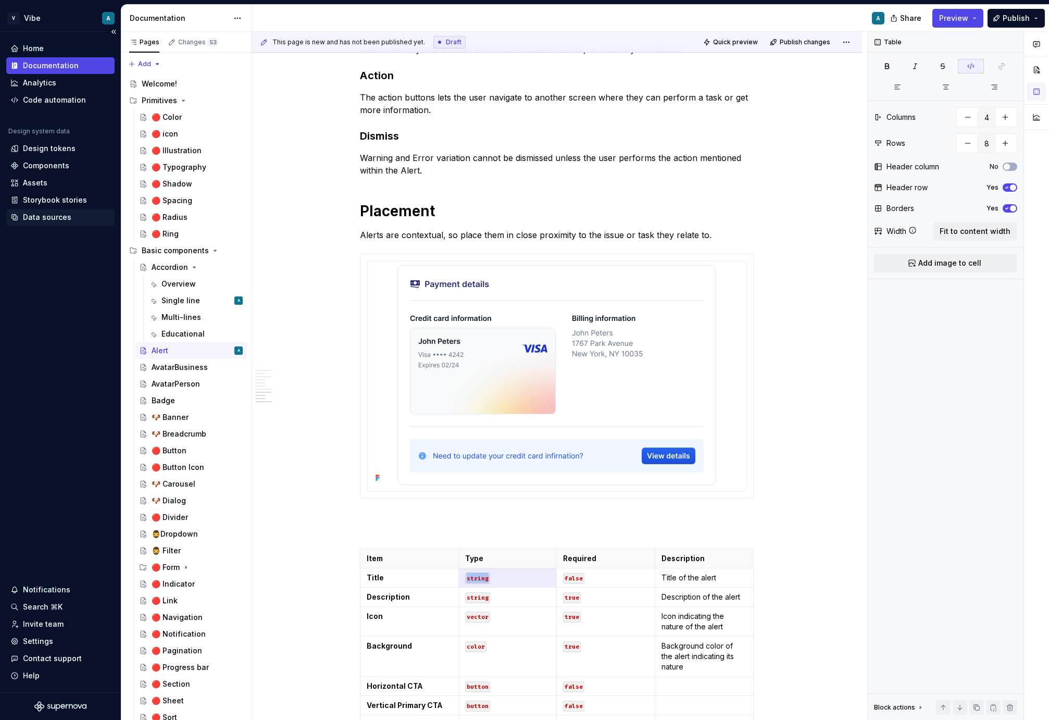
click at [47, 219] on div "Data sources" at bounding box center [47, 217] width 48 height 10
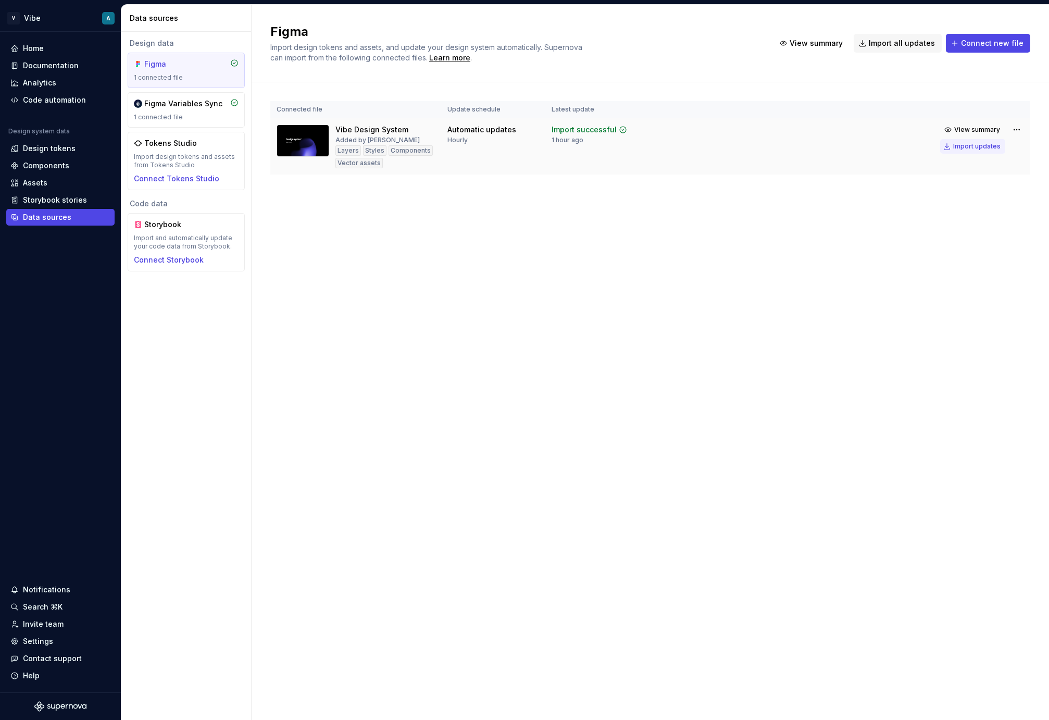
click at [972, 149] on div "Import updates" at bounding box center [977, 146] width 47 height 8
click at [55, 67] on div "Documentation" at bounding box center [51, 65] width 56 height 10
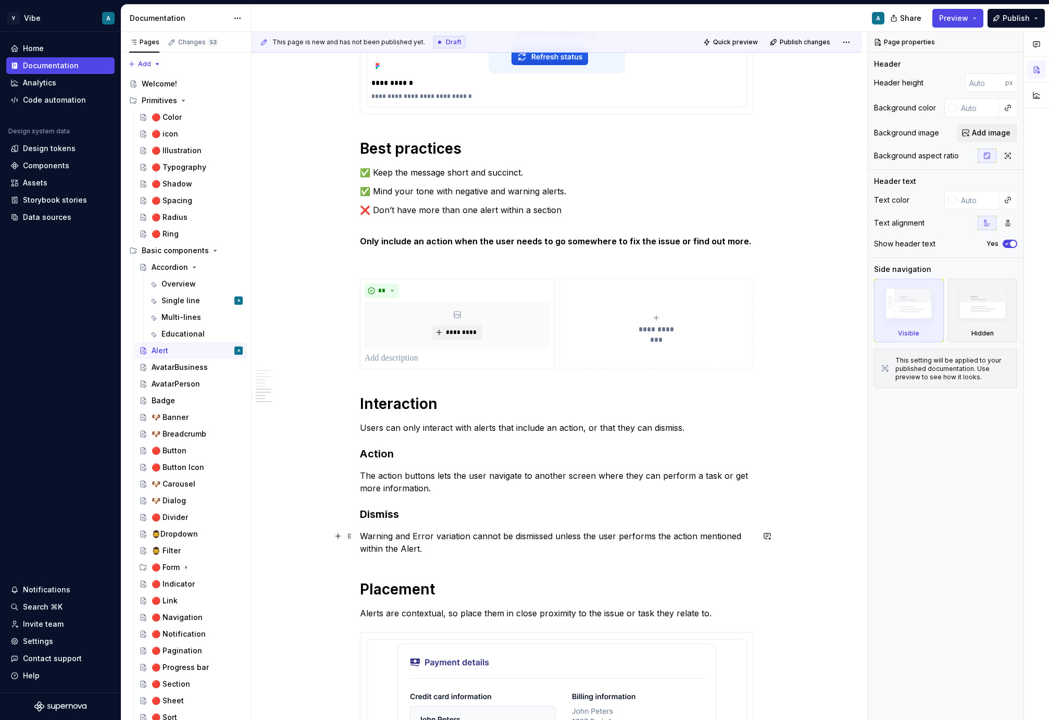
scroll to position [1702, 0]
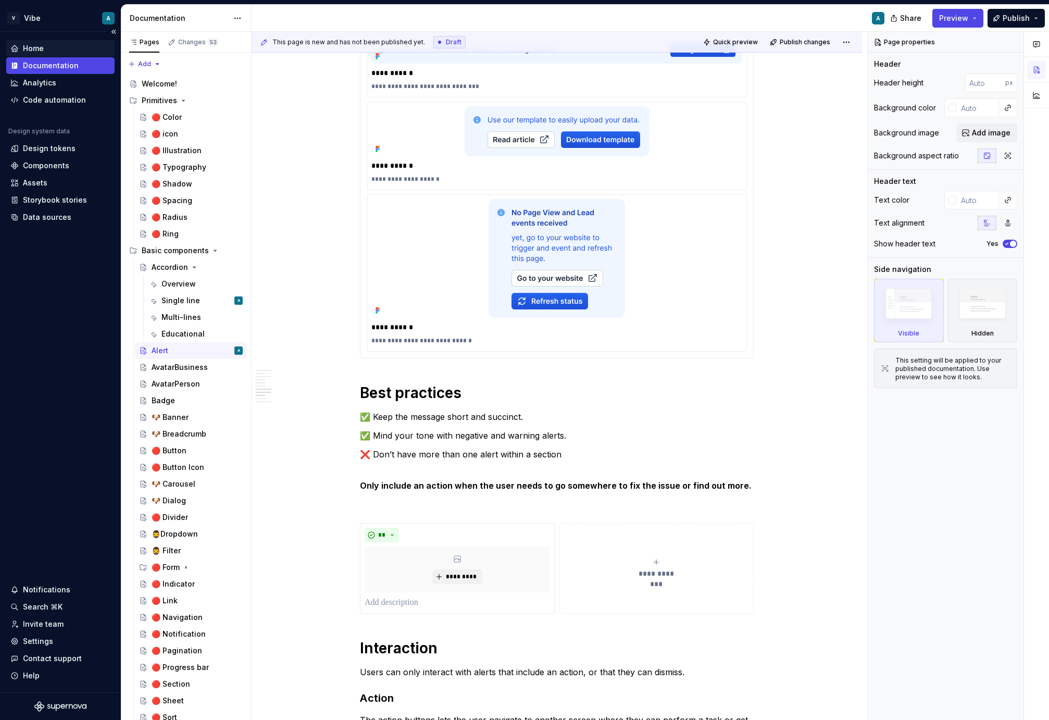
type textarea "*"
